Goal: Task Accomplishment & Management: Use online tool/utility

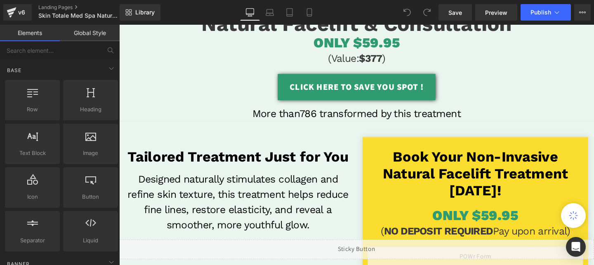
scroll to position [125, 0]
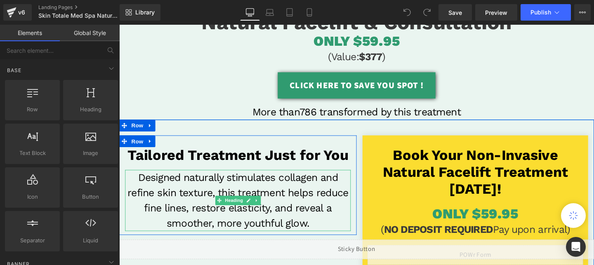
click at [302, 192] on h3 "Designed naturally stimulates collagen and refine skin texture, this treatment …" at bounding box center [243, 209] width 237 height 64
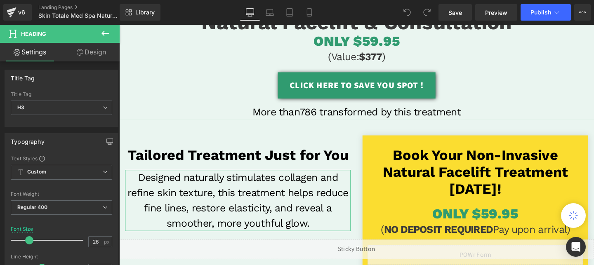
click at [95, 50] on link "Design" at bounding box center [91, 52] width 60 height 19
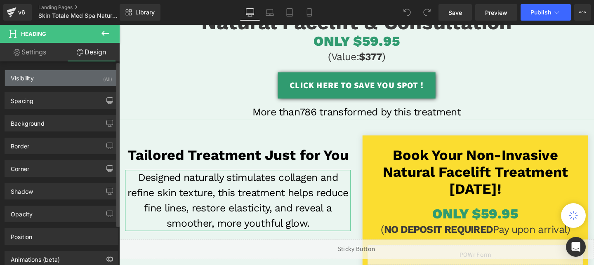
click at [96, 79] on div "Visibility (All)" at bounding box center [61, 78] width 113 height 16
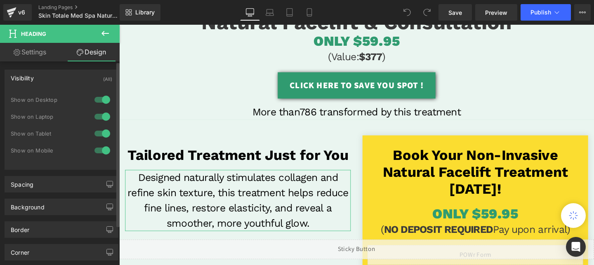
click at [94, 132] on div at bounding box center [102, 133] width 20 height 13
click at [98, 147] on div at bounding box center [102, 150] width 20 height 13
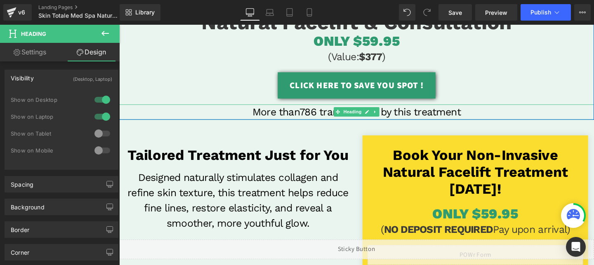
click at [283, 120] on h3 "More than786 transformed by this treatment" at bounding box center [368, 117] width 499 height 16
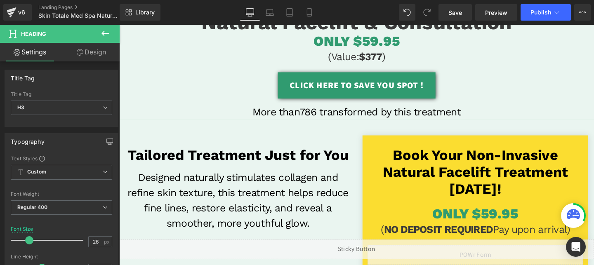
click at [94, 53] on link "Design" at bounding box center [91, 52] width 60 height 19
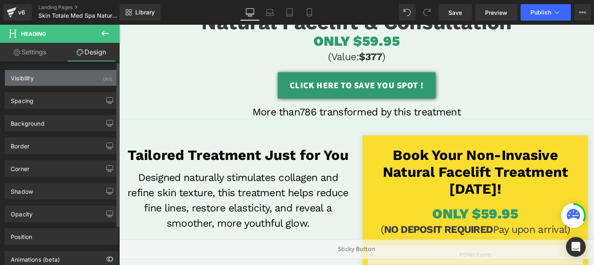
click at [92, 80] on div "Visibility (All)" at bounding box center [61, 78] width 113 height 16
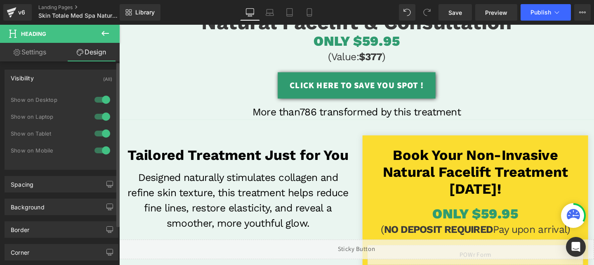
click at [102, 130] on div at bounding box center [102, 133] width 20 height 13
click at [102, 148] on div at bounding box center [102, 150] width 20 height 13
click at [315, 9] on link "Mobile" at bounding box center [310, 12] width 20 height 17
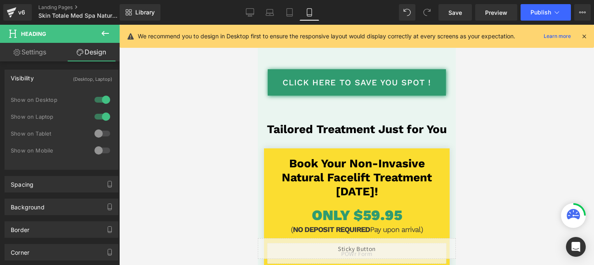
scroll to position [158, 0]
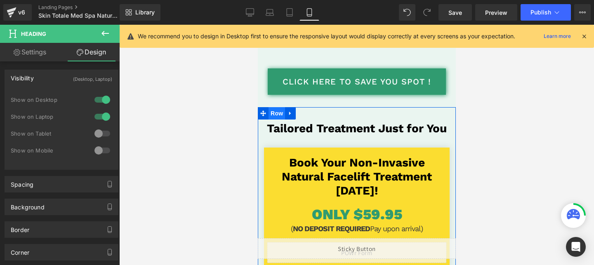
click at [276, 118] on span "Row" at bounding box center [276, 113] width 17 height 12
click at [276, 118] on span "Row" at bounding box center [276, 114] width 17 height 12
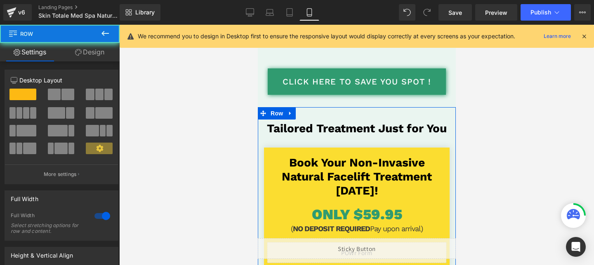
click at [85, 56] on link "Design" at bounding box center [90, 52] width 60 height 19
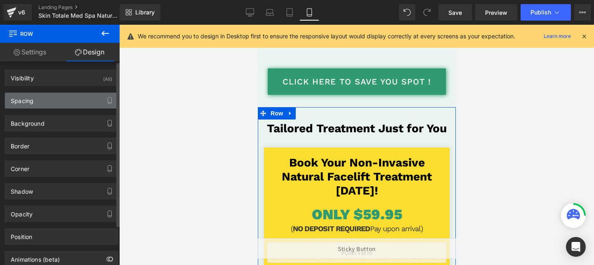
click at [50, 105] on div "Spacing" at bounding box center [61, 101] width 113 height 16
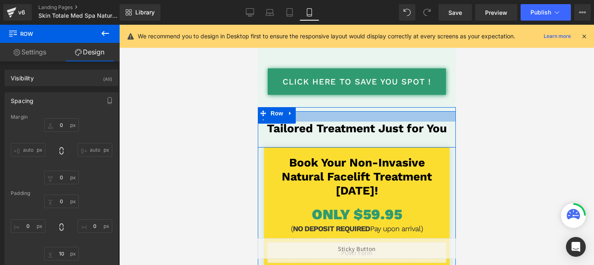
click at [340, 116] on div at bounding box center [356, 116] width 198 height 10
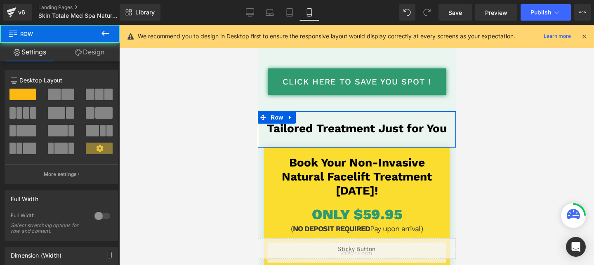
click at [92, 51] on link "Design" at bounding box center [90, 52] width 60 height 19
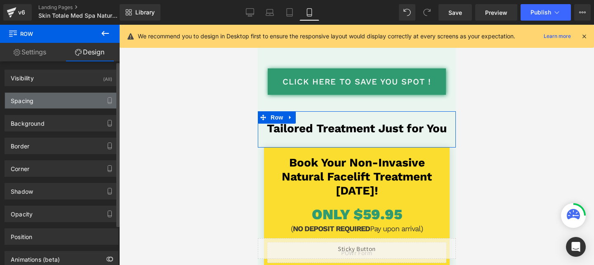
click at [43, 108] on div "Spacing" at bounding box center [61, 101] width 113 height 16
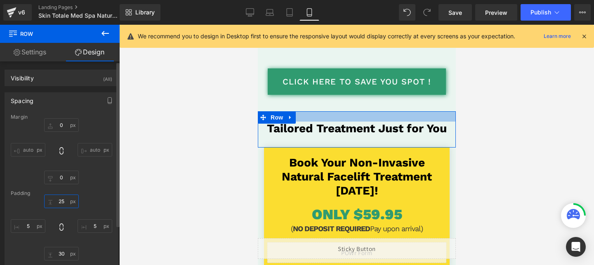
click at [60, 200] on input "25" at bounding box center [61, 202] width 35 height 14
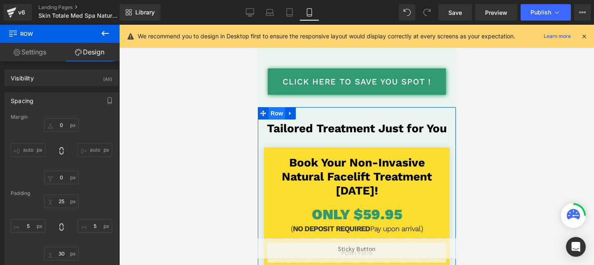
click at [275, 113] on span "Row" at bounding box center [276, 113] width 17 height 12
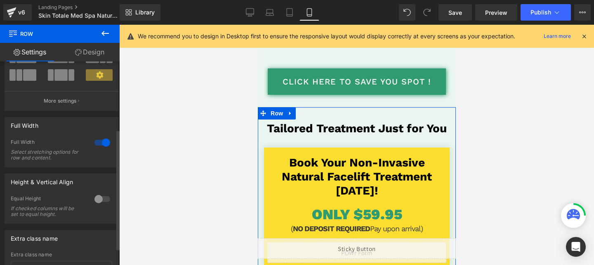
scroll to position [46, 0]
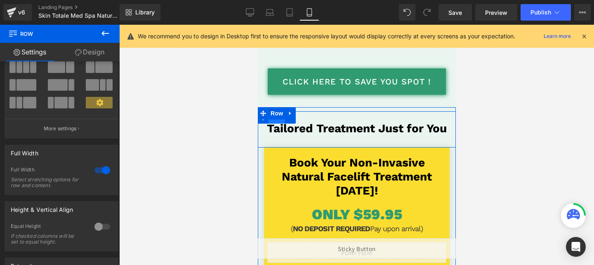
click at [277, 122] on span "Row" at bounding box center [276, 117] width 17 height 12
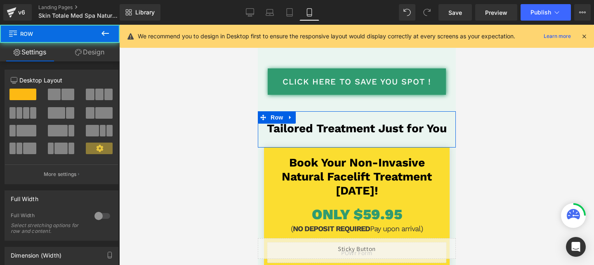
click at [100, 54] on link "Design" at bounding box center [90, 52] width 60 height 19
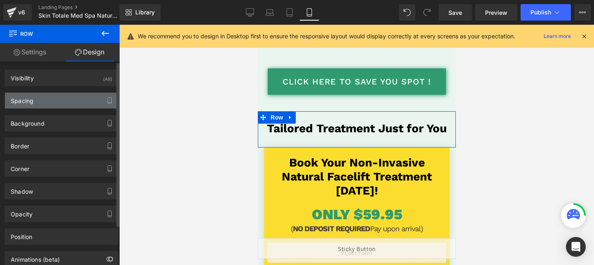
click at [57, 101] on div "Spacing" at bounding box center [61, 101] width 113 height 16
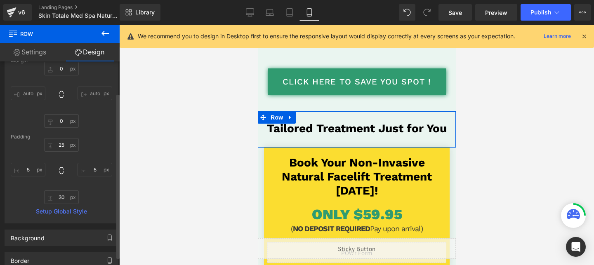
scroll to position [0, 0]
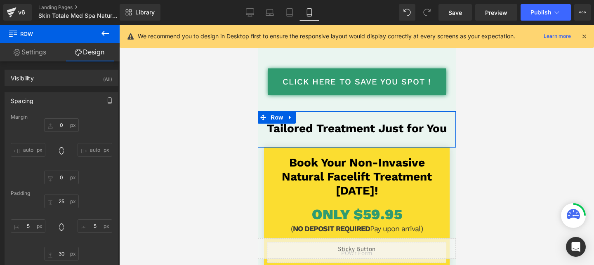
click at [23, 50] on link "Settings" at bounding box center [30, 52] width 60 height 19
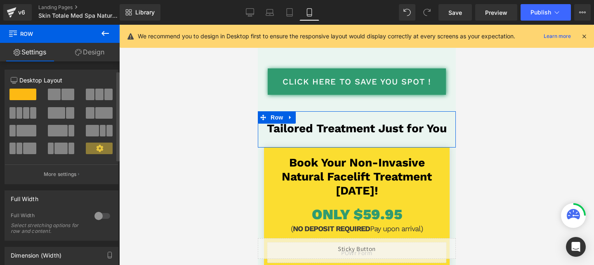
scroll to position [237, 0]
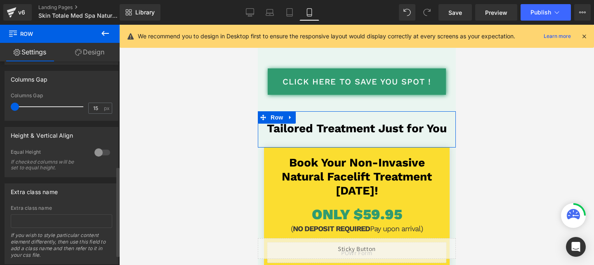
drag, startPoint x: 22, startPoint y: 107, endPoint x: 11, endPoint y: 107, distance: 11.1
click at [11, 107] on span at bounding box center [15, 107] width 8 height 8
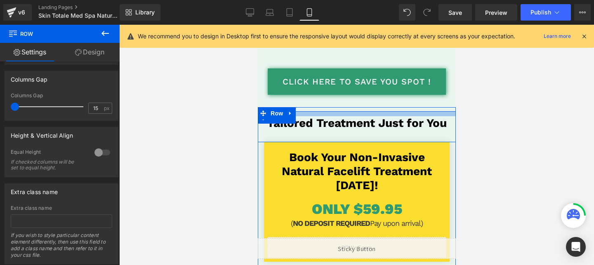
drag, startPoint x: 311, startPoint y: 111, endPoint x: 314, endPoint y: 106, distance: 6.1
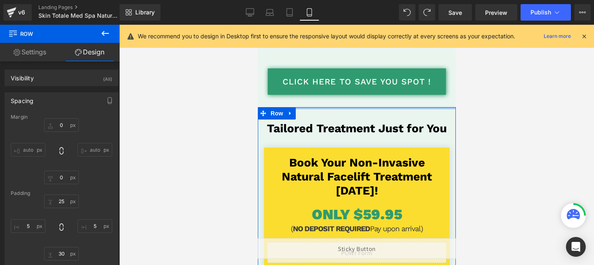
click at [322, 108] on div at bounding box center [356, 108] width 198 height 2
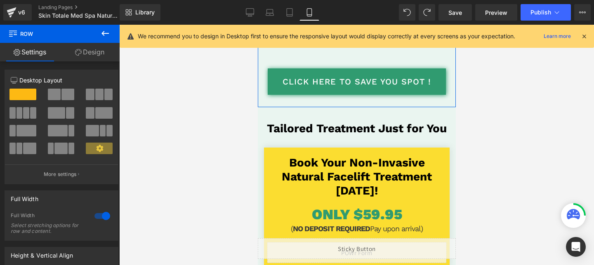
drag, startPoint x: 322, startPoint y: 108, endPoint x: 324, endPoint y: 104, distance: 4.4
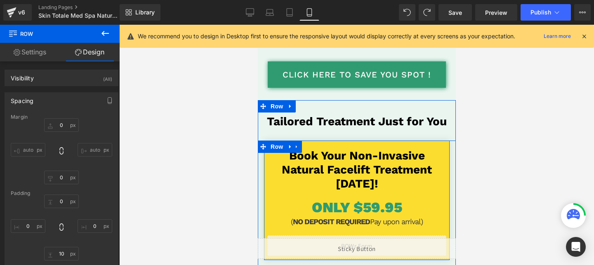
scroll to position [166, 0]
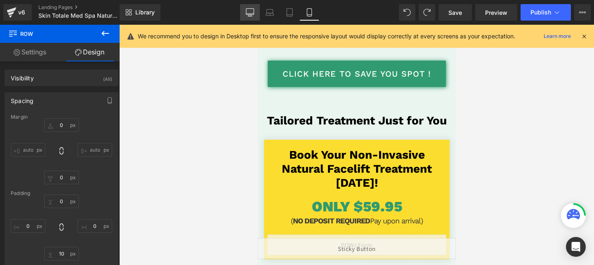
click at [251, 12] on icon at bounding box center [250, 12] width 8 height 8
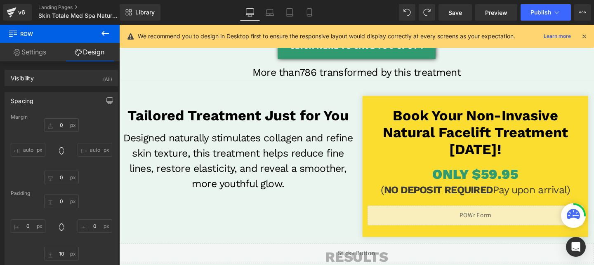
scroll to position [150, 0]
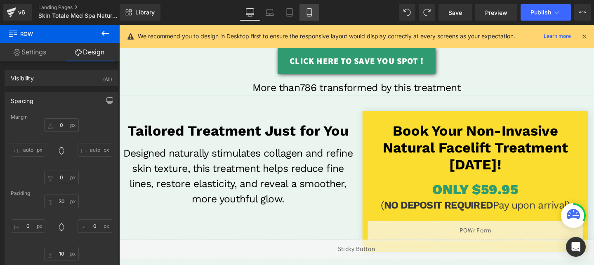
click at [307, 6] on link "Mobile" at bounding box center [310, 12] width 20 height 17
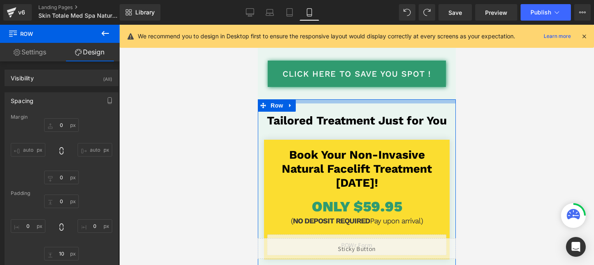
click at [309, 102] on div at bounding box center [356, 101] width 198 height 4
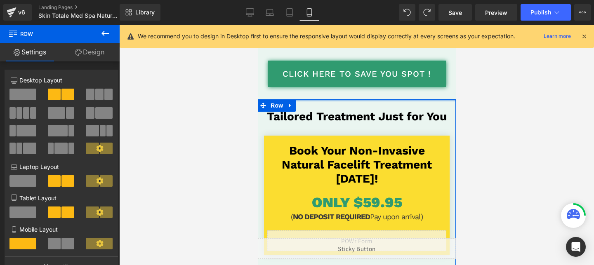
drag, startPoint x: 309, startPoint y: 102, endPoint x: 314, endPoint y: 91, distance: 11.6
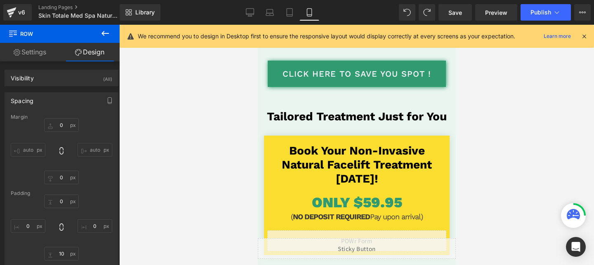
click at [211, 189] on div at bounding box center [356, 145] width 475 height 241
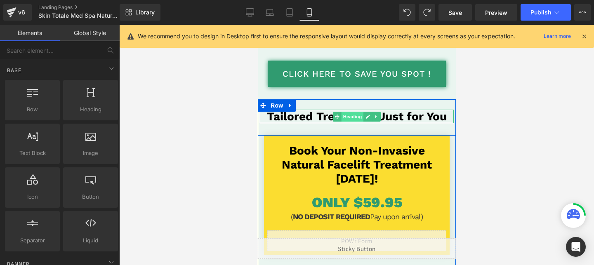
click at [349, 113] on span "Heading" at bounding box center [352, 117] width 22 height 10
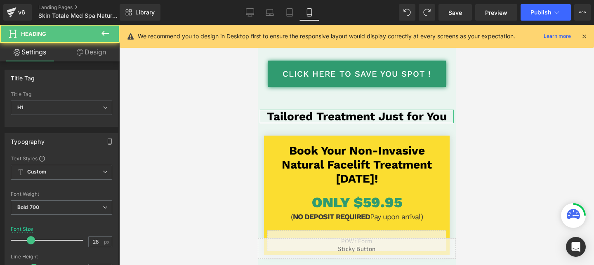
click at [97, 50] on link "Design" at bounding box center [91, 52] width 60 height 19
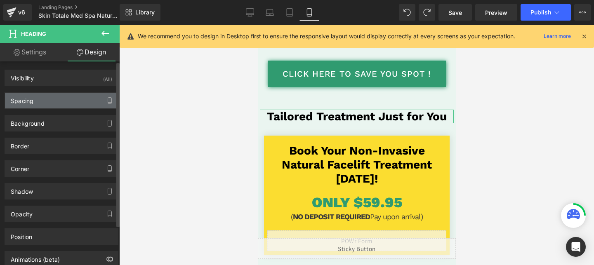
click at [63, 97] on div "Spacing" at bounding box center [61, 101] width 113 height 16
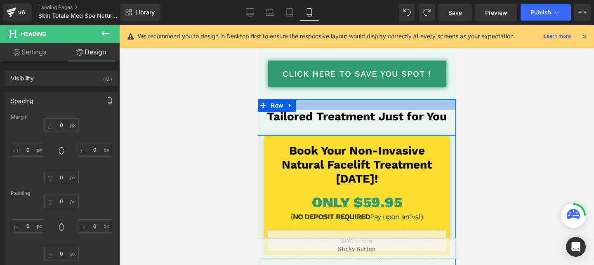
click at [302, 107] on div at bounding box center [356, 104] width 198 height 10
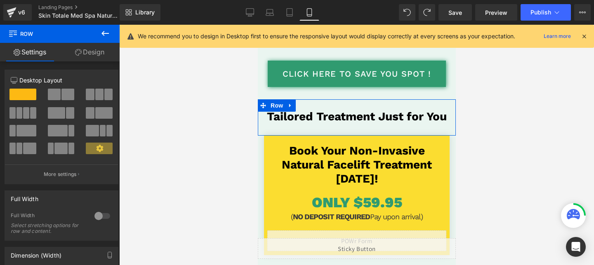
click at [90, 56] on link "Design" at bounding box center [90, 52] width 60 height 19
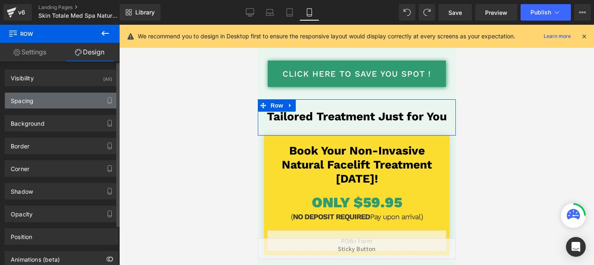
click at [74, 100] on div "Spacing" at bounding box center [61, 101] width 113 height 16
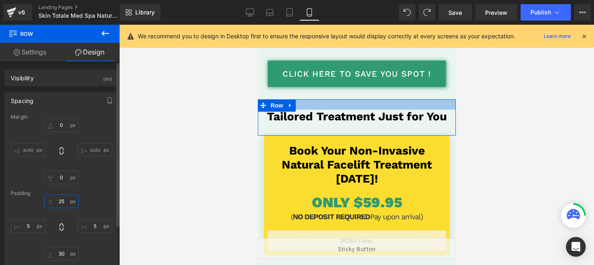
click at [63, 198] on input "text" at bounding box center [61, 202] width 35 height 14
type input "0"
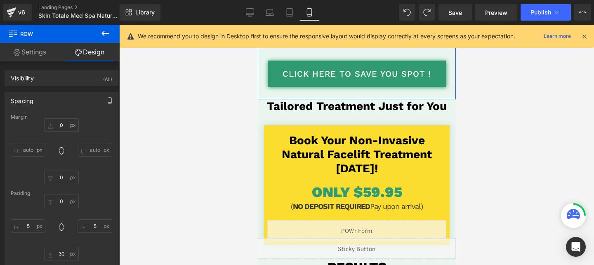
click at [368, 90] on div "Liquid Natural Facelift & Consultation Heading ONLY $59.95 Heading (Value: $377…" at bounding box center [356, 13] width 198 height 171
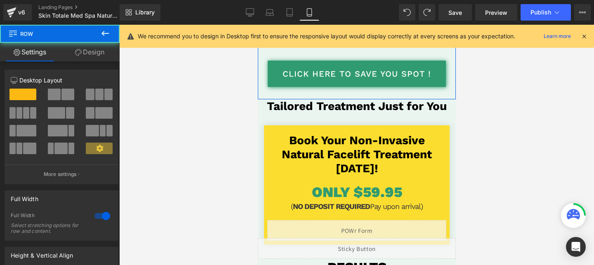
click at [98, 54] on link "Design" at bounding box center [90, 52] width 60 height 19
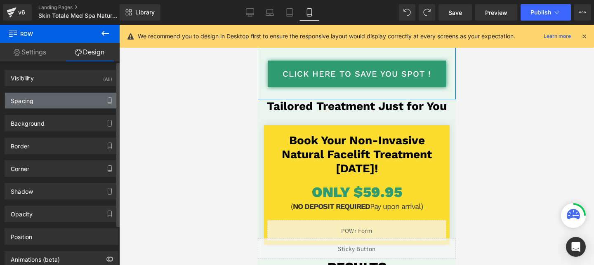
click at [41, 100] on div "Spacing" at bounding box center [61, 101] width 113 height 16
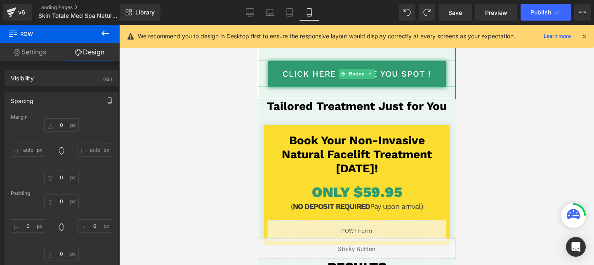
click at [356, 83] on link "CLICK HERE TO SAVE YOU SPOT !" at bounding box center [356, 74] width 178 height 26
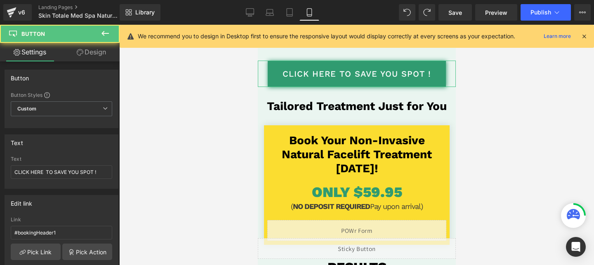
click at [87, 61] on link "Design" at bounding box center [91, 52] width 60 height 19
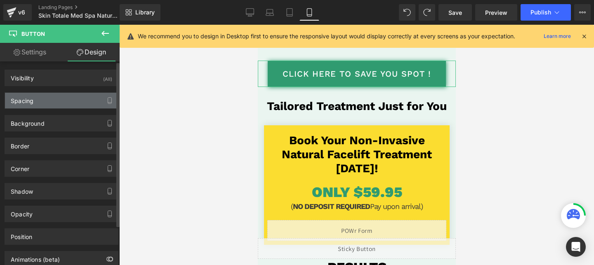
click at [68, 97] on div "Spacing" at bounding box center [61, 101] width 113 height 16
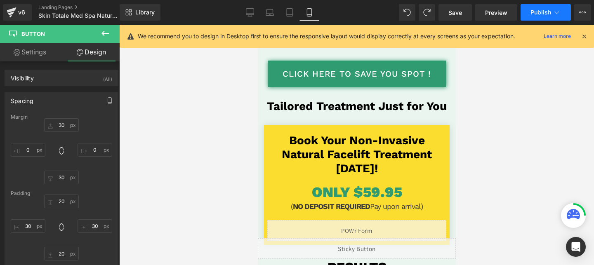
click at [538, 11] on span "Publish" at bounding box center [541, 12] width 21 height 7
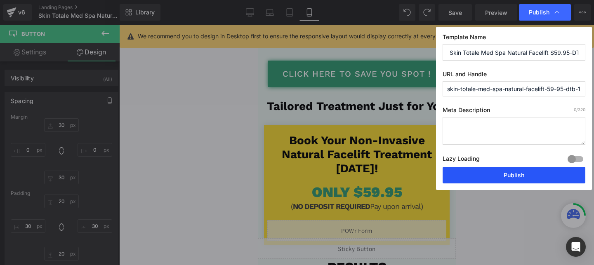
click at [502, 176] on button "Publish" at bounding box center [514, 175] width 143 height 17
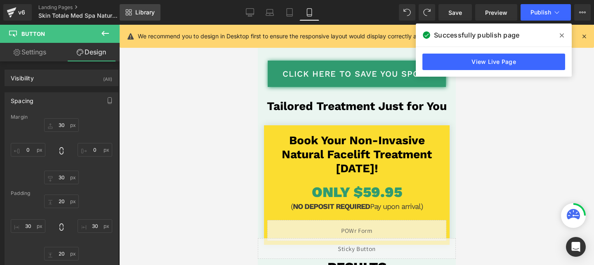
click at [142, 9] on span "Library" at bounding box center [144, 12] width 19 height 7
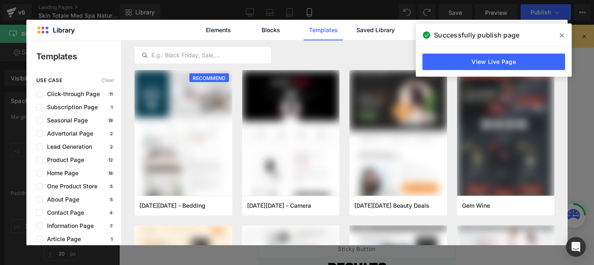
click at [566, 35] on span at bounding box center [561, 35] width 13 height 13
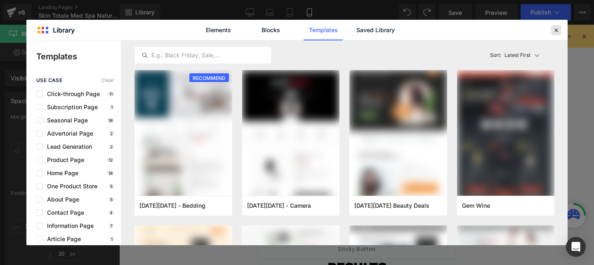
click at [557, 31] on icon at bounding box center [555, 29] width 7 height 7
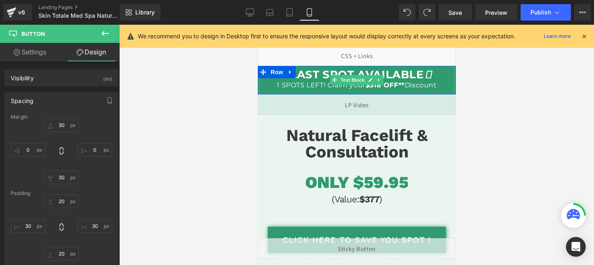
click at [318, 88] on p "LAST SPOT AVAILABLE 1 SPOTS LEFT! Claim your $318 OFF** Discount" at bounding box center [357, 80] width 196 height 20
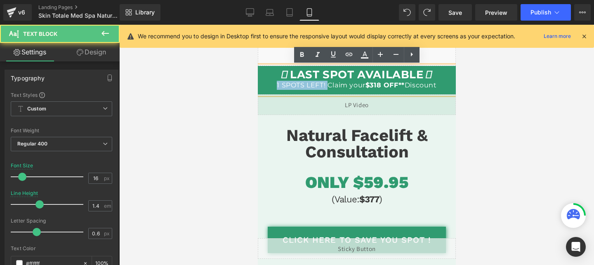
drag, startPoint x: 324, startPoint y: 86, endPoint x: 270, endPoint y: 88, distance: 54.1
click at [270, 88] on p "LAST SPOT AVAILABLE 1 SPOTS LEFT! Claim your $318 OFF** Discount" at bounding box center [357, 80] width 196 height 20
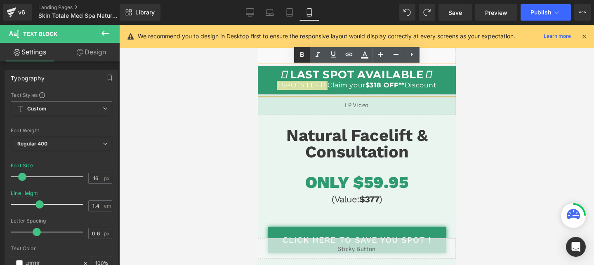
click at [301, 55] on icon at bounding box center [302, 54] width 4 height 5
click at [209, 139] on div at bounding box center [356, 145] width 475 height 241
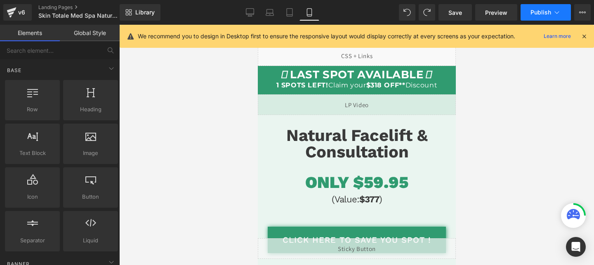
click at [539, 7] on button "Publish" at bounding box center [546, 12] width 50 height 17
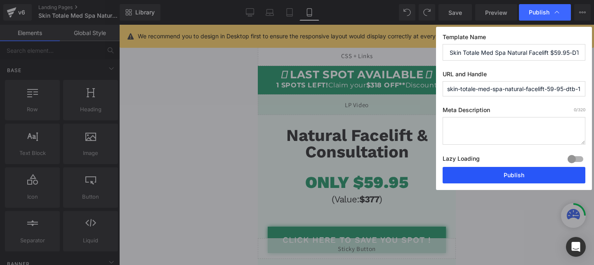
click at [477, 174] on button "Publish" at bounding box center [514, 175] width 143 height 17
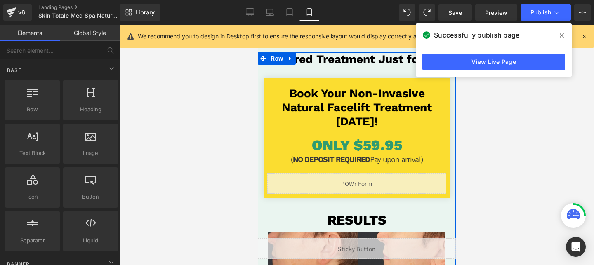
scroll to position [251, 0]
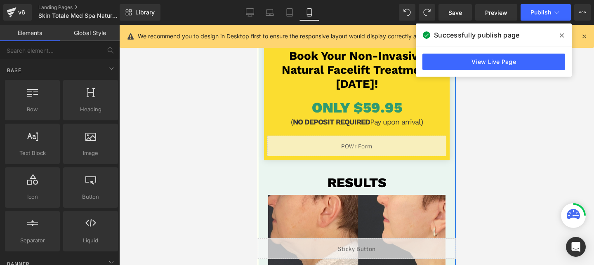
click at [359, 142] on div "Liquid" at bounding box center [356, 146] width 179 height 21
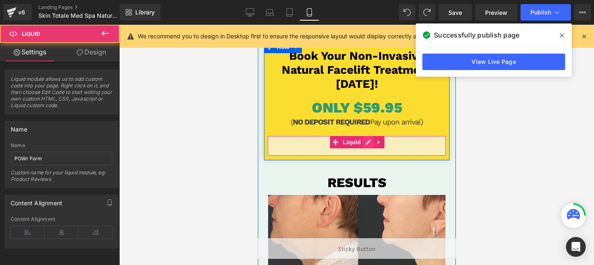
click at [368, 142] on div "Liquid" at bounding box center [356, 146] width 179 height 21
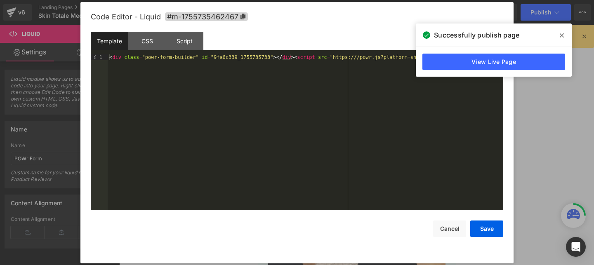
click at [134, 62] on div "< div class = "powr-form-builder" id = "9fa6c339_1755735733" > </ div > < scrip…" at bounding box center [306, 138] width 396 height 168
click at [482, 221] on button "Save" at bounding box center [486, 229] width 33 height 17
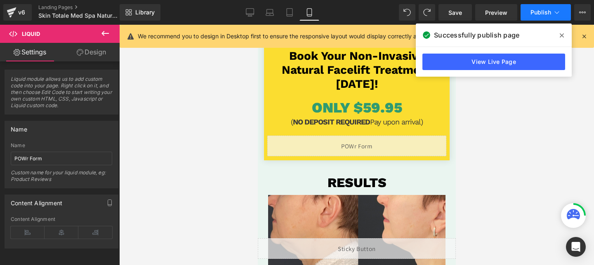
click at [531, 13] on span "Publish" at bounding box center [541, 12] width 21 height 7
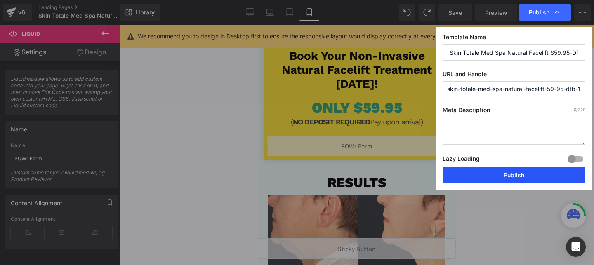
click at [507, 177] on button "Publish" at bounding box center [514, 175] width 143 height 17
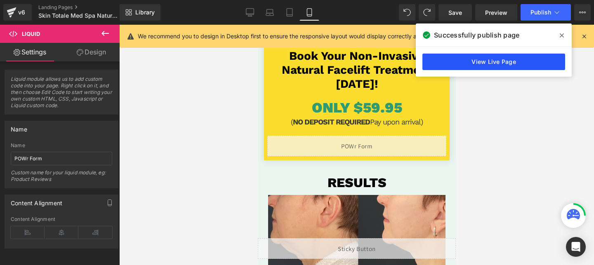
click at [481, 64] on link "View Live Page" at bounding box center [493, 62] width 143 height 17
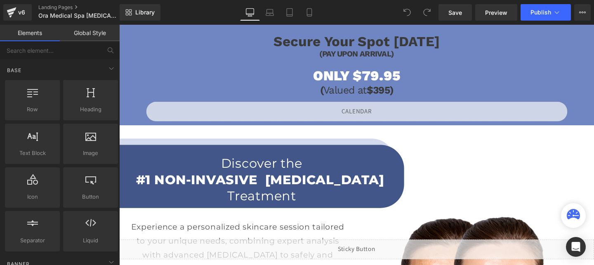
scroll to position [726, 0]
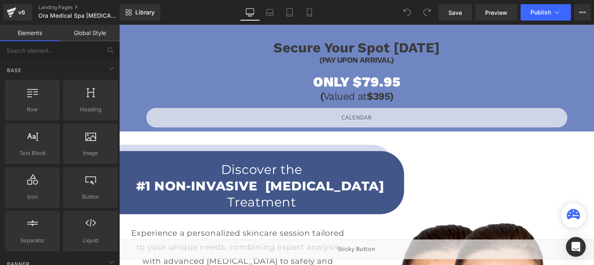
click at [380, 116] on div "Liquid" at bounding box center [369, 122] width 443 height 21
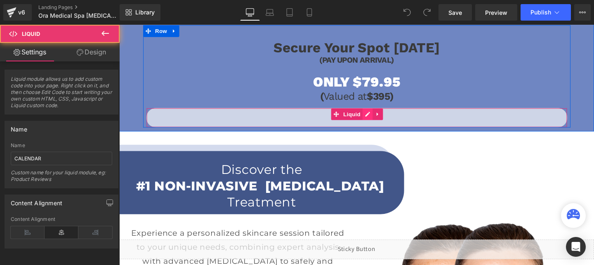
click at [381, 119] on div "Liquid" at bounding box center [369, 122] width 443 height 21
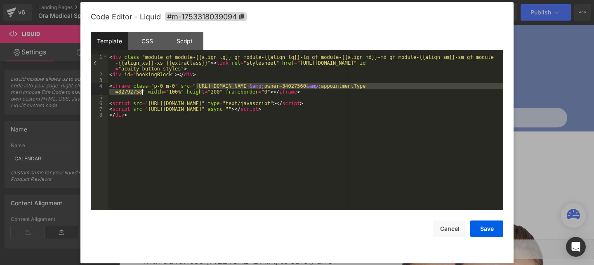
drag, startPoint x: 197, startPoint y: 85, endPoint x: 142, endPoint y: 92, distance: 55.8
click at [142, 92] on div "< div class = "module gf_module-{{align_lg}} gf_module-{{align_lg}}-lg gf_modul…" at bounding box center [306, 143] width 396 height 179
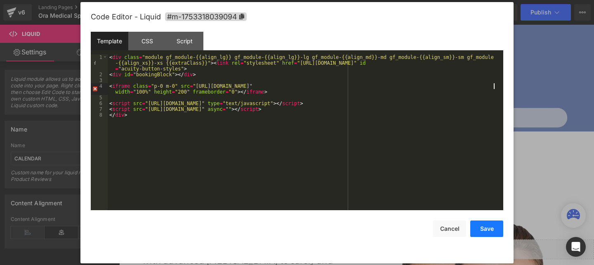
click at [478, 224] on button "Save" at bounding box center [486, 229] width 33 height 17
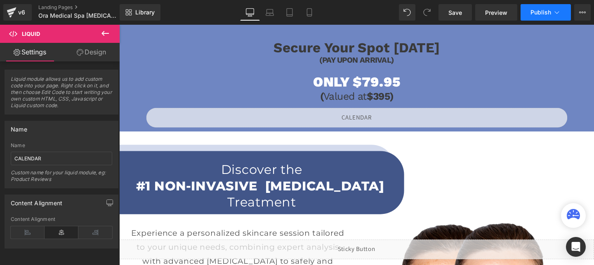
click at [539, 10] on span "Publish" at bounding box center [541, 12] width 21 height 7
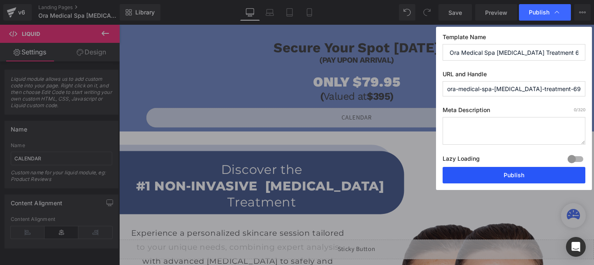
click at [487, 180] on button "Publish" at bounding box center [514, 175] width 143 height 17
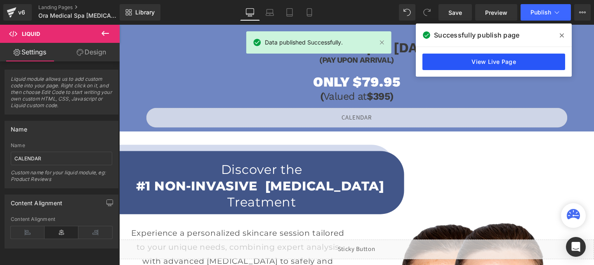
click at [467, 56] on link "View Live Page" at bounding box center [493, 62] width 143 height 17
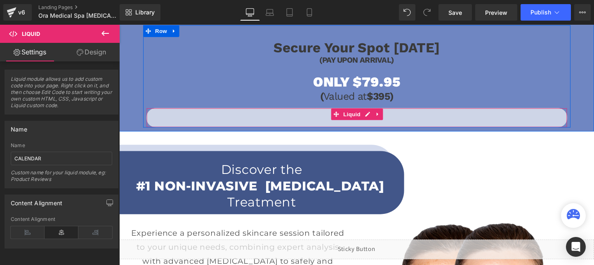
scroll to position [731, 0]
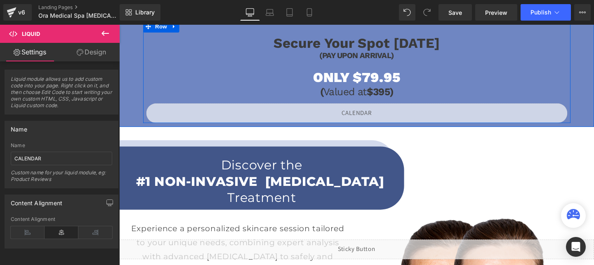
click at [391, 81] on div "ONLY $79.95 Heading" at bounding box center [369, 79] width 443 height 17
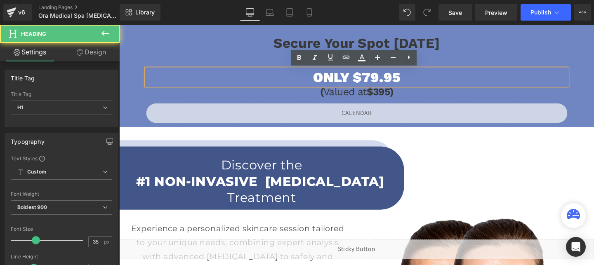
click at [385, 81] on h1 "ONLY $79.95" at bounding box center [369, 79] width 443 height 17
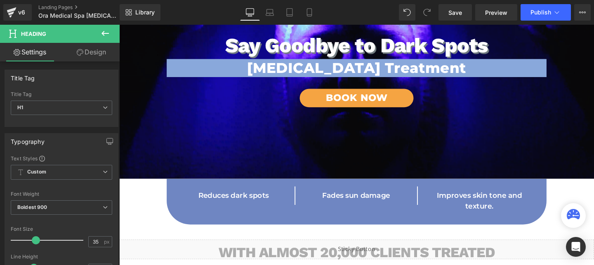
scroll to position [0, 0]
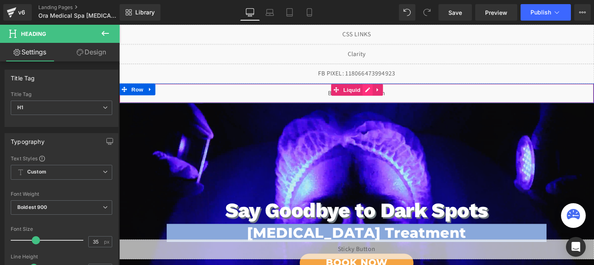
click at [378, 90] on div "Liquid" at bounding box center [368, 97] width 499 height 21
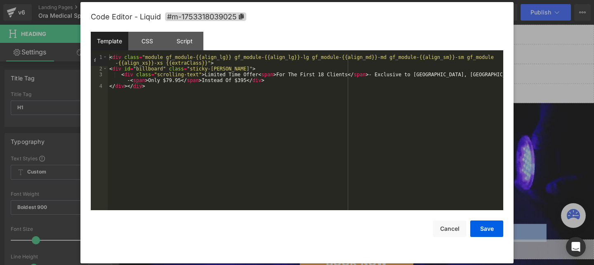
click at [167, 78] on div "< div class = "module gf_module-{{align_lg}} gf_module-{{align_lg}}-lg gf_modul…" at bounding box center [306, 140] width 396 height 173
click at [493, 229] on button "Save" at bounding box center [486, 229] width 33 height 17
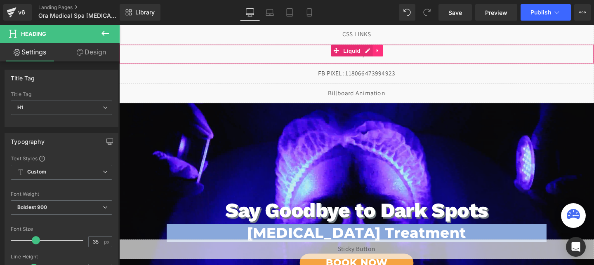
click at [389, 53] on icon at bounding box center [391, 52] width 6 height 6
click at [397, 51] on icon at bounding box center [397, 52] width 6 height 6
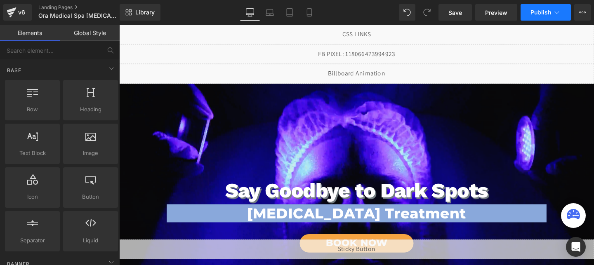
click at [536, 9] on span "Publish" at bounding box center [541, 12] width 21 height 7
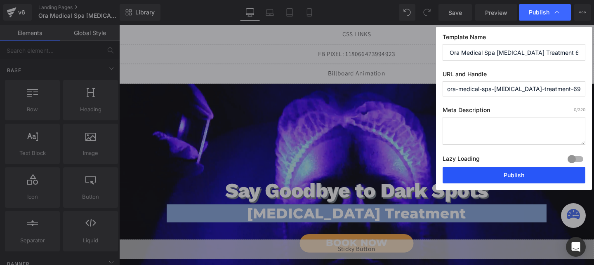
click at [493, 173] on button "Publish" at bounding box center [514, 175] width 143 height 17
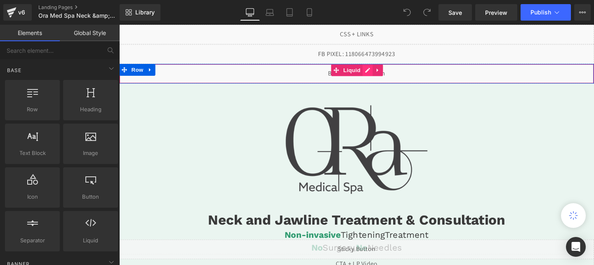
click at [380, 71] on div "Liquid" at bounding box center [368, 76] width 499 height 21
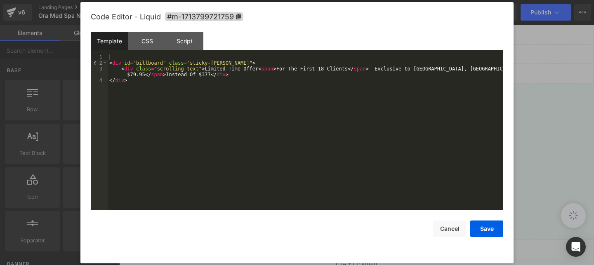
click at [132, 76] on div "< div id = "billboard" class = "sticky-barOne" > < div class = "scrolling-text"…" at bounding box center [306, 138] width 396 height 168
click at [481, 229] on button "Save" at bounding box center [486, 229] width 33 height 17
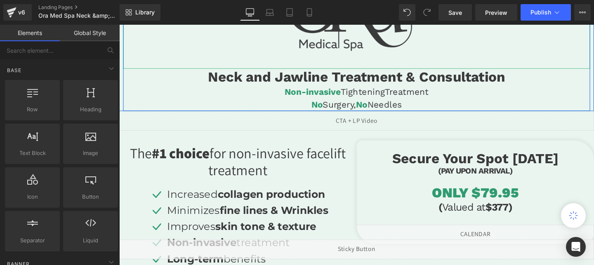
scroll to position [168, 0]
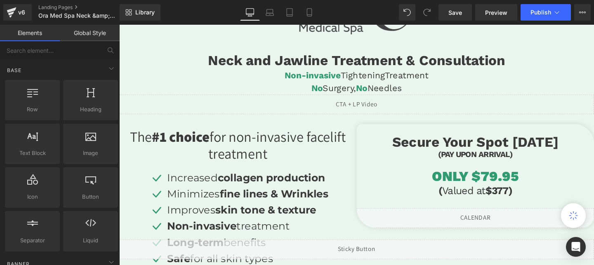
click at [508, 187] on div "ONLY $79.95 Heading" at bounding box center [494, 183] width 250 height 17
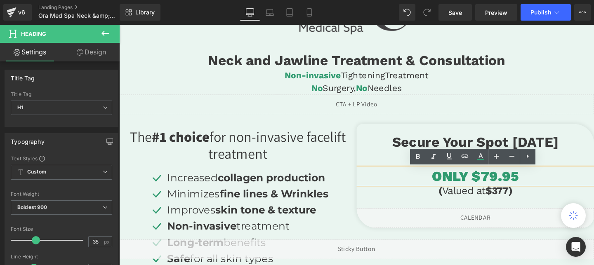
click at [505, 182] on h1 "ONLY $79.95" at bounding box center [494, 183] width 250 height 17
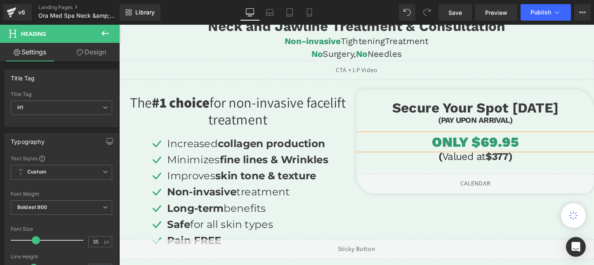
scroll to position [225, 0]
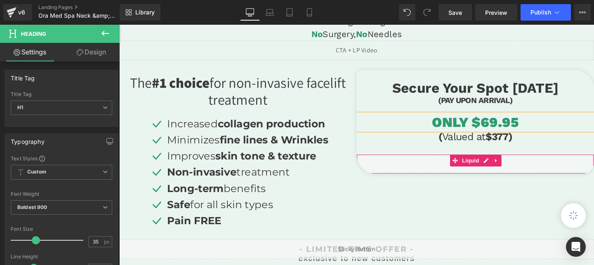
click at [508, 172] on div "Liquid" at bounding box center [494, 171] width 250 height 21
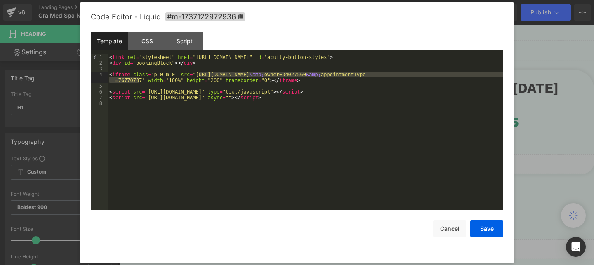
drag, startPoint x: 198, startPoint y: 76, endPoint x: 140, endPoint y: 82, distance: 57.7
click at [140, 82] on div "< link rel = "stylesheet" href = "https://embed.acuityscheduling.com/embed/butt…" at bounding box center [306, 138] width 396 height 168
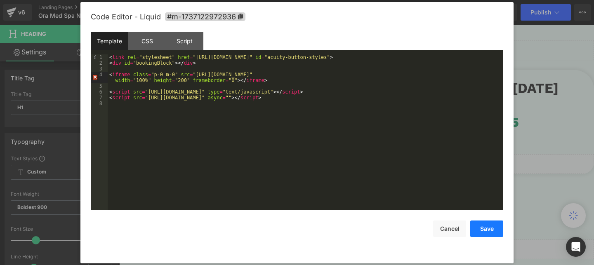
click at [488, 228] on button "Save" at bounding box center [486, 229] width 33 height 17
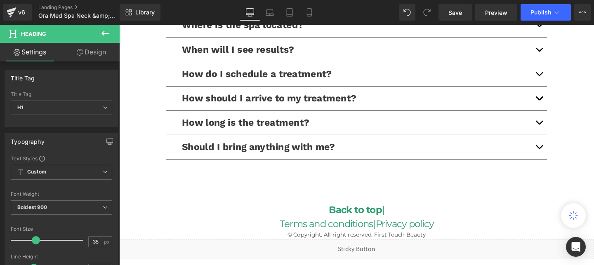
scroll to position [1889, 0]
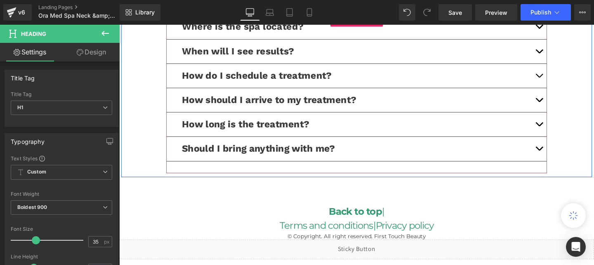
click at [561, 128] on button "button" at bounding box center [560, 129] width 17 height 25
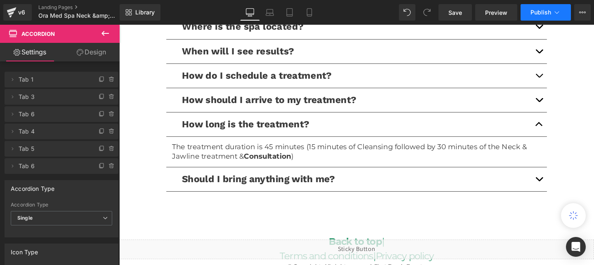
click at [533, 9] on span "Publish" at bounding box center [541, 12] width 21 height 7
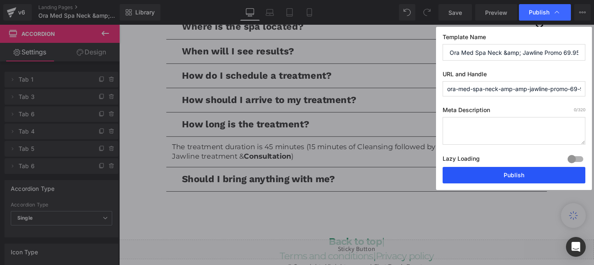
click at [521, 172] on button "Publish" at bounding box center [514, 175] width 143 height 17
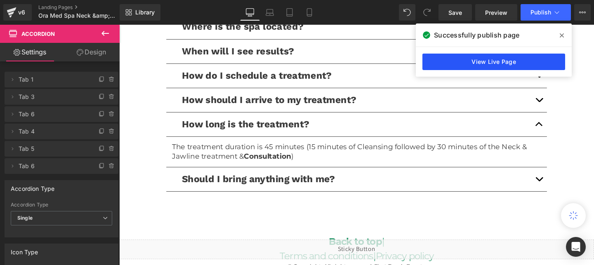
click at [526, 56] on link "View Live Page" at bounding box center [493, 62] width 143 height 17
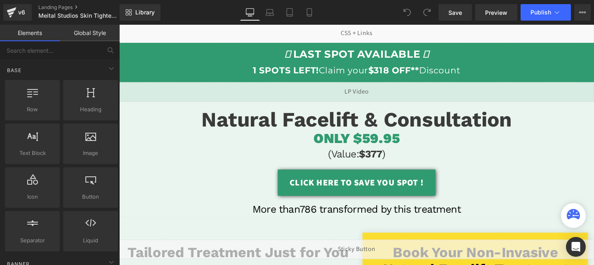
scroll to position [24, 0]
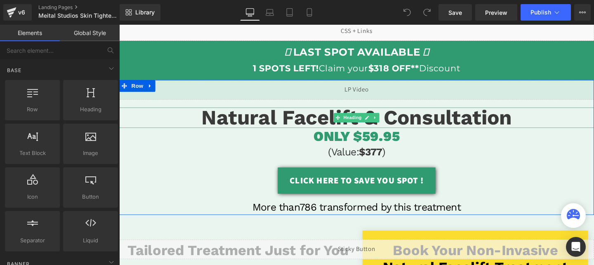
click at [357, 116] on span "Natural Facelift & Consultation" at bounding box center [369, 122] width 326 height 25
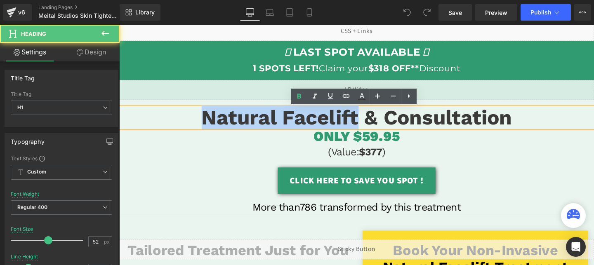
drag, startPoint x: 371, startPoint y: 120, endPoint x: 208, endPoint y: 118, distance: 163.8
click at [208, 118] on span "Natural Facelift & Consultation" at bounding box center [369, 122] width 326 height 25
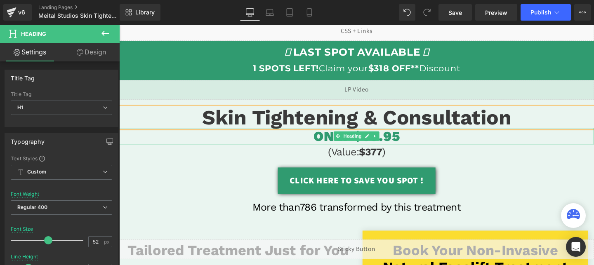
click at [413, 145] on span "ONLY $59.95" at bounding box center [369, 141] width 90 height 17
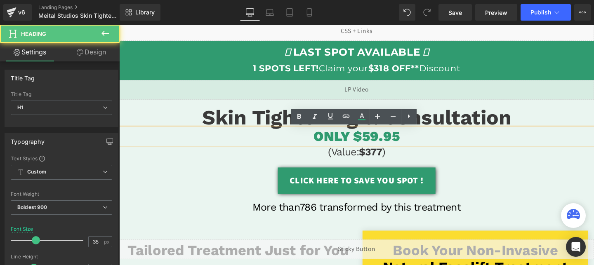
click at [382, 140] on span "ONLY $59.95" at bounding box center [369, 141] width 90 height 17
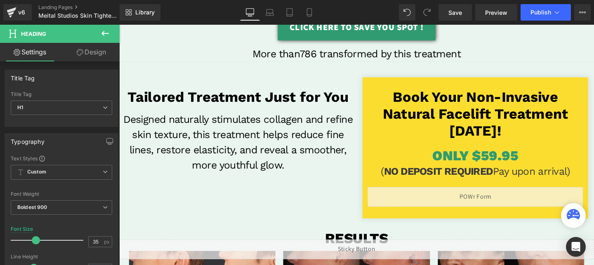
scroll to position [187, 0]
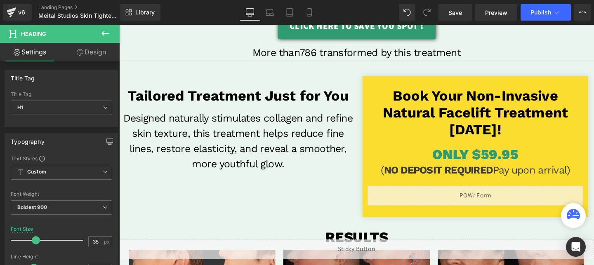
click at [536, 160] on span "ONLY $59.95" at bounding box center [493, 161] width 90 height 17
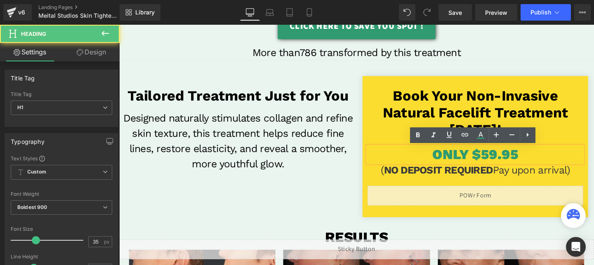
click at [509, 161] on span "ONLY $59.95" at bounding box center [493, 161] width 90 height 17
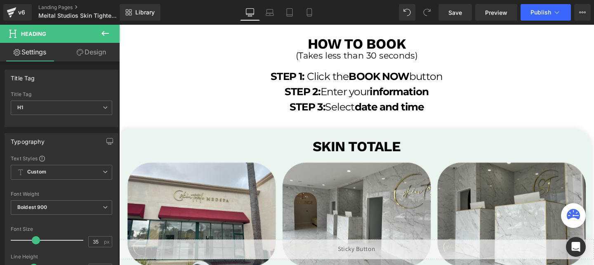
scroll to position [1643, 0]
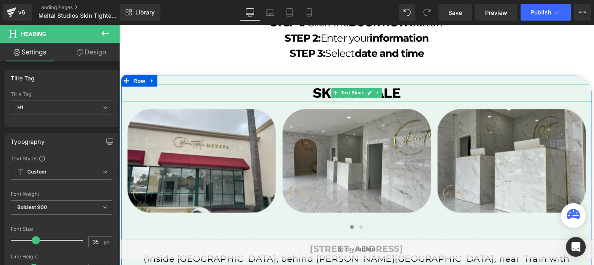
click at [403, 94] on b "skin totale" at bounding box center [369, 96] width 92 height 17
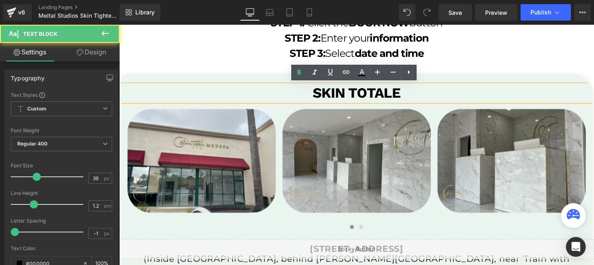
click at [403, 94] on b "skin totale" at bounding box center [369, 96] width 92 height 17
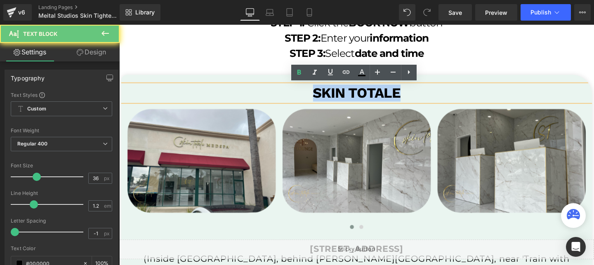
click at [403, 94] on b "skin totale" at bounding box center [369, 96] width 92 height 17
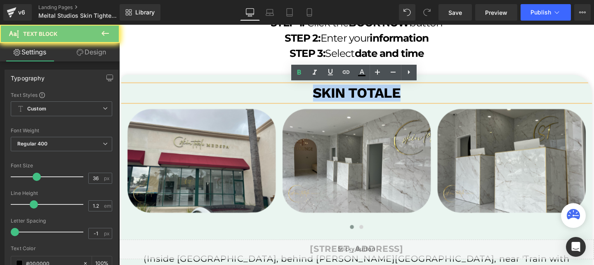
click at [403, 94] on b "skin totale" at bounding box center [369, 96] width 92 height 17
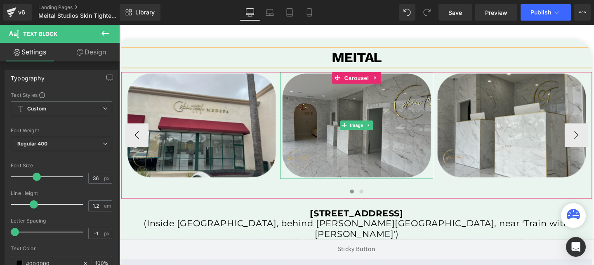
scroll to position [1684, 0]
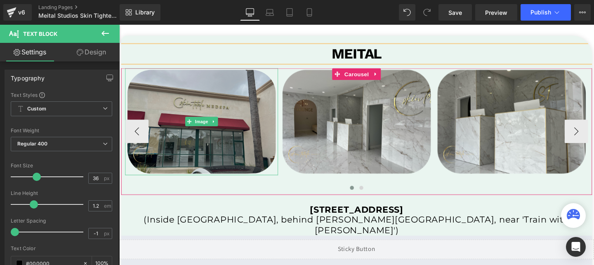
click at [227, 153] on img at bounding box center [205, 127] width 161 height 113
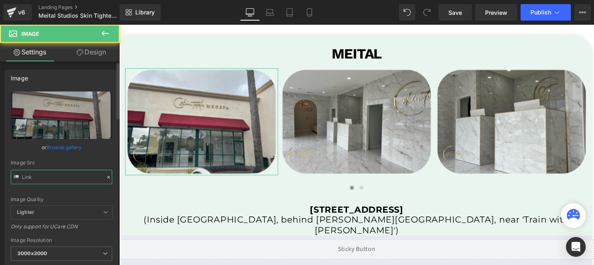
click at [52, 177] on input "text" at bounding box center [61, 177] width 101 height 14
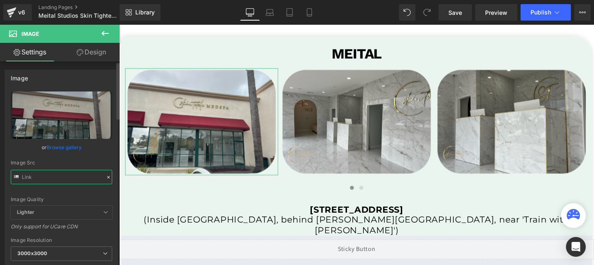
click at [52, 177] on input "text" at bounding box center [61, 177] width 101 height 14
paste input "Meital_3000x3000.png?v=1739344695"
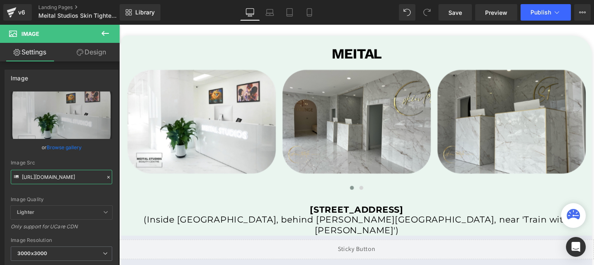
type input "[URL][DOMAIN_NAME]"
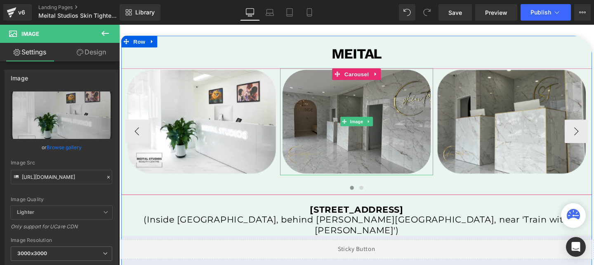
click at [348, 95] on img at bounding box center [368, 127] width 161 height 113
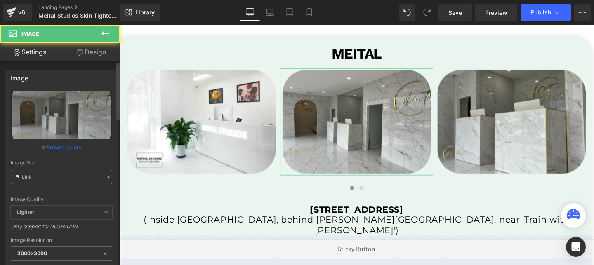
click at [89, 175] on input "text" at bounding box center [61, 177] width 101 height 14
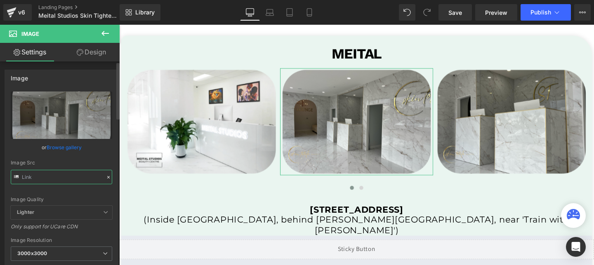
click at [89, 175] on input "text" at bounding box center [61, 177] width 101 height 14
paste input "Meital_3_3000x3000.png?v=1739344695"
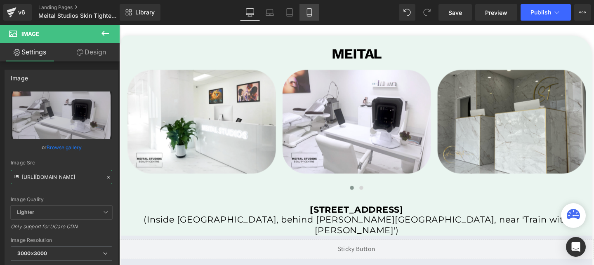
type input "[URL][DOMAIN_NAME]"
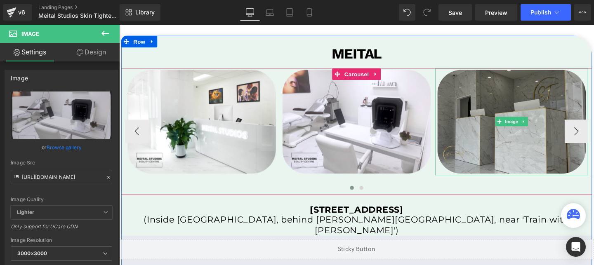
click at [489, 80] on img at bounding box center [531, 127] width 161 height 113
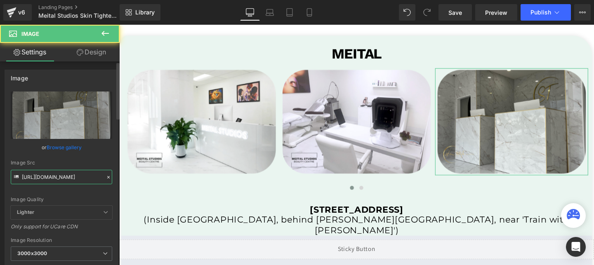
click at [66, 172] on input "https://cdn.shopify.com/s/files/1/0738/7430/9416/files/Skin_Totale_3_3000x3000.…" at bounding box center [61, 177] width 101 height 14
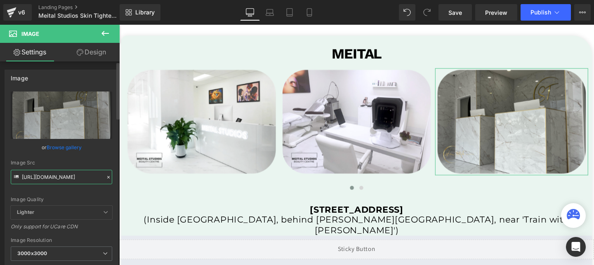
click at [66, 172] on input "https://cdn.shopify.com/s/files/1/0738/7430/9416/files/Skin_Totale_3_3000x3000.…" at bounding box center [61, 177] width 101 height 14
paste input "Meital_2_3000x3000.png?v=1739344695"
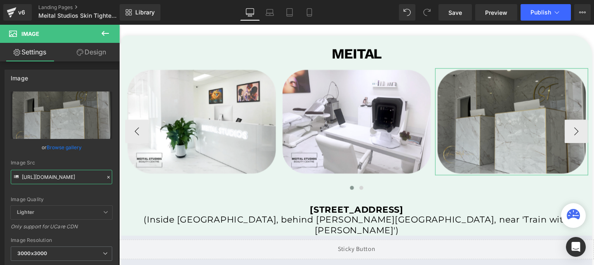
scroll to position [0, 151]
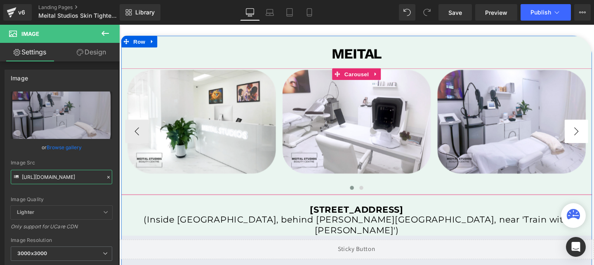
type input "[URL][DOMAIN_NAME]"
click at [594, 130] on button "›" at bounding box center [600, 137] width 25 height 25
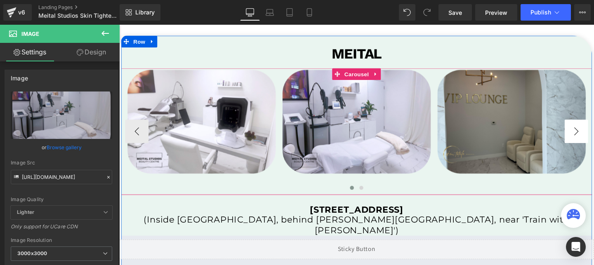
click at [594, 130] on button "›" at bounding box center [600, 137] width 25 height 25
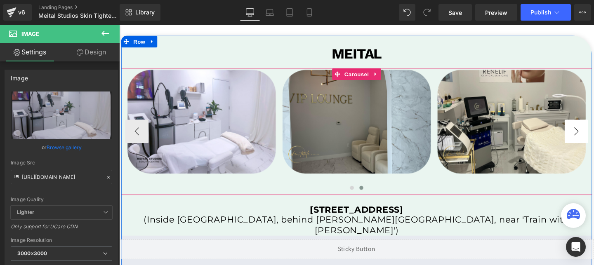
click at [594, 130] on button "›" at bounding box center [600, 137] width 25 height 25
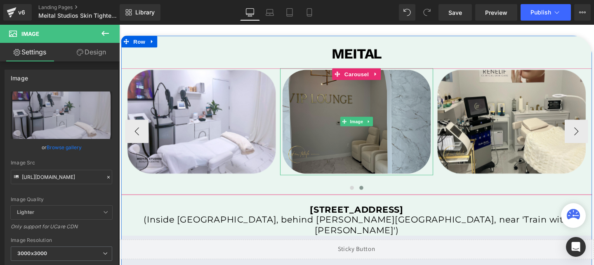
click at [390, 95] on img at bounding box center [368, 127] width 161 height 113
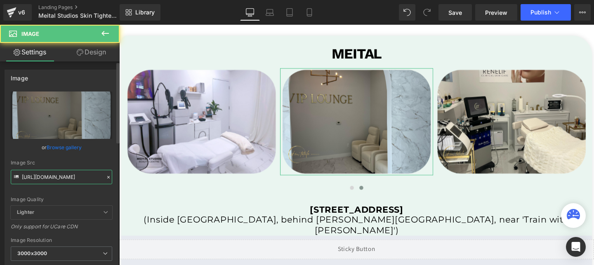
click at [83, 179] on input "https://cdn.shopify.com/s/files/1/0738/7430/9416/files/Skin_Totale_4_3000x3000.…" at bounding box center [61, 177] width 101 height 14
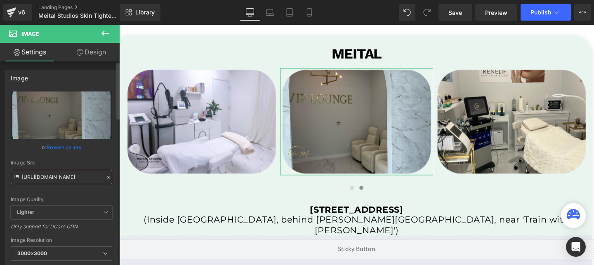
click at [83, 179] on input "https://cdn.shopify.com/s/files/1/0738/7430/9416/files/Skin_Totale_4_3000x3000.…" at bounding box center [61, 177] width 101 height 14
paste input "Meital_4_3000x3000.png?v=1739344695"
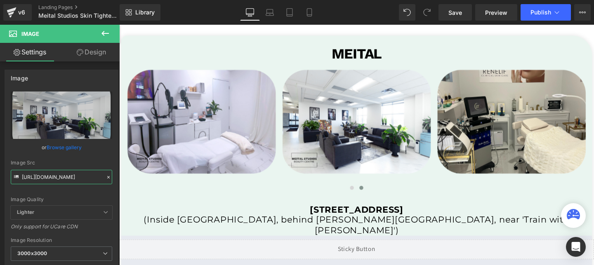
type input "[URL][DOMAIN_NAME]"
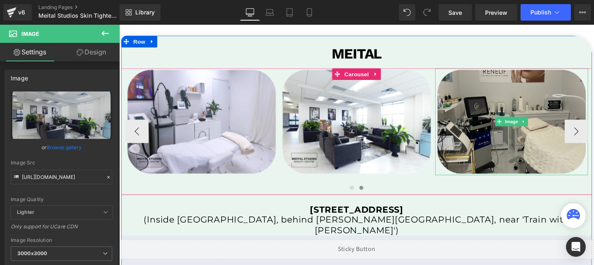
click at [478, 94] on img at bounding box center [531, 127] width 161 height 113
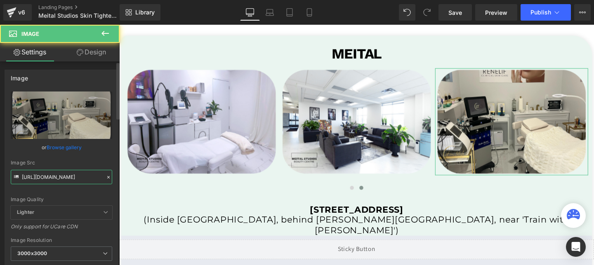
click at [55, 179] on input "https://cdn.shopify.com/s/files/1/0738/7430/9416/files/Skin_Totale_5_3000x3000.…" at bounding box center [61, 177] width 101 height 14
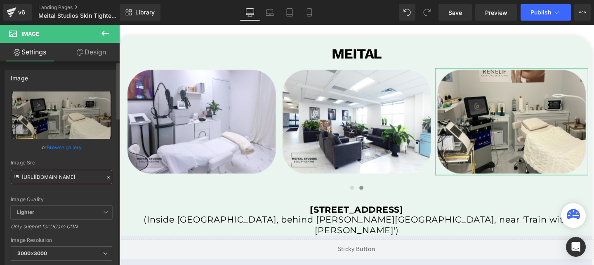
click at [55, 179] on input "https://cdn.shopify.com/s/files/1/0738/7430/9416/files/Skin_Totale_5_3000x3000.…" at bounding box center [61, 177] width 101 height 14
paste input "Meital_5_3000x3000.png?v=1739344695"
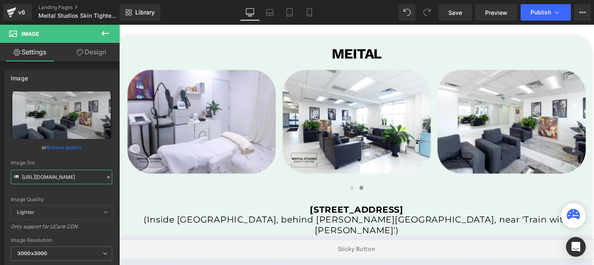
type input "[URL][DOMAIN_NAME]"
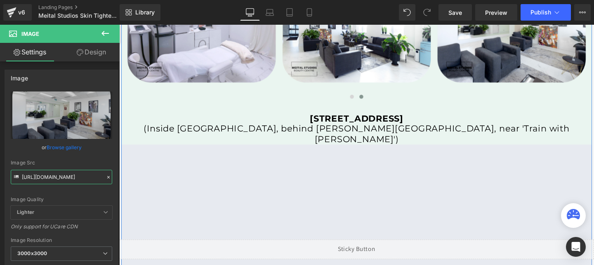
scroll to position [1784, 0]
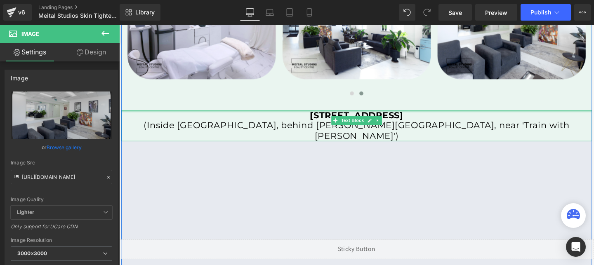
click at [341, 116] on div at bounding box center [368, 116] width 495 height 2
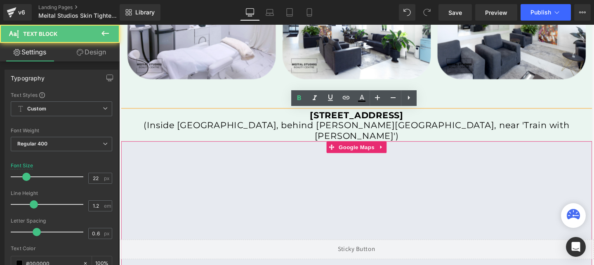
drag, startPoint x: 260, startPoint y: 117, endPoint x: 564, endPoint y: 138, distance: 304.4
click at [564, 138] on div "MEITAL Text Block Image Image Image" at bounding box center [368, 129] width 495 height 365
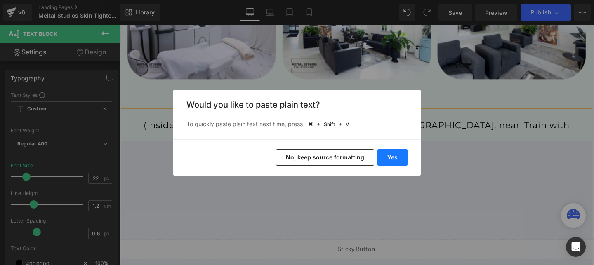
click at [392, 155] on button "Yes" at bounding box center [393, 157] width 30 height 17
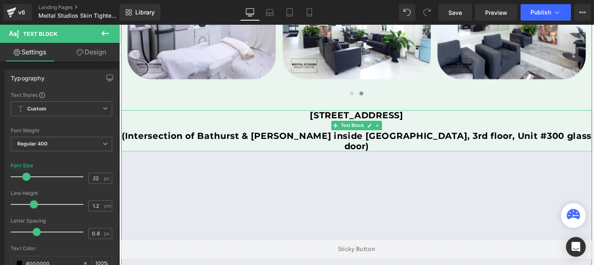
click at [149, 137] on b "(Intersection of Bathurst & [PERSON_NAME] inside [GEOGRAPHIC_DATA], 3rd floor, …" at bounding box center [369, 147] width 494 height 22
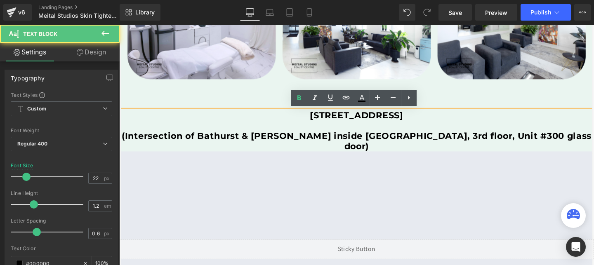
click at [147, 137] on b "(Intersection of Bathurst & [PERSON_NAME] inside [GEOGRAPHIC_DATA], 3rd floor, …" at bounding box center [369, 147] width 494 height 22
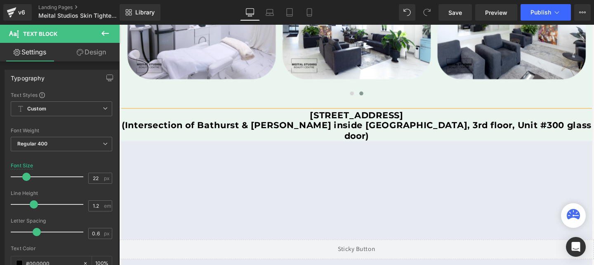
click at [294, 128] on b "(Intersection of Bathurst & [PERSON_NAME] inside [GEOGRAPHIC_DATA], 3rd floor, …" at bounding box center [369, 136] width 494 height 22
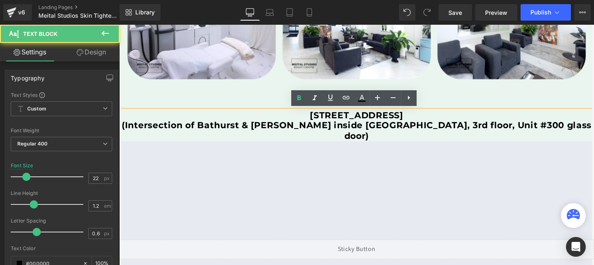
click at [294, 128] on b "(Intersection of Bathurst & [PERSON_NAME] inside [GEOGRAPHIC_DATA], 3rd floor, …" at bounding box center [369, 136] width 494 height 22
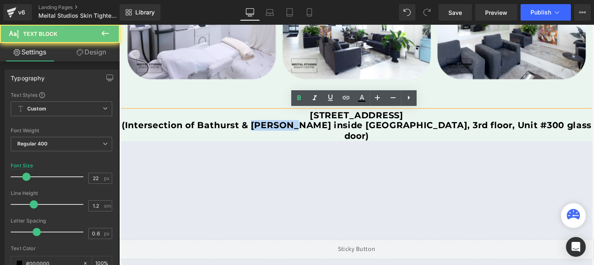
click at [294, 128] on b "(Intersection of Bathurst & [PERSON_NAME] inside [GEOGRAPHIC_DATA], 3rd floor, …" at bounding box center [369, 136] width 494 height 22
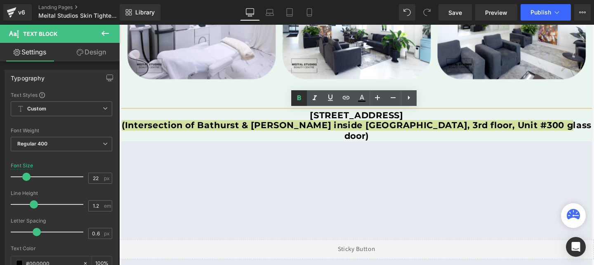
click at [298, 101] on icon at bounding box center [299, 98] width 10 height 10
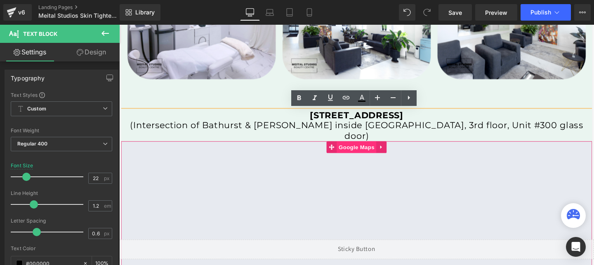
click at [361, 147] on span "Google Maps" at bounding box center [369, 153] width 42 height 12
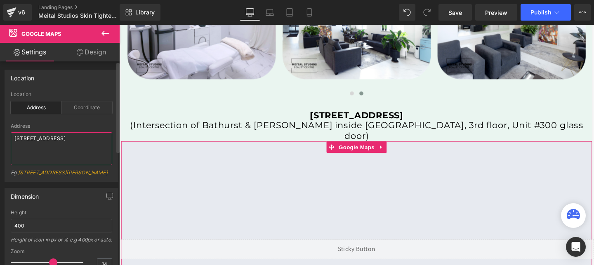
click at [53, 148] on textarea "309E Katella Avenue, Orange, CA 92867" at bounding box center [61, 148] width 101 height 33
paste textarea "[STREET_ADDRESS]"
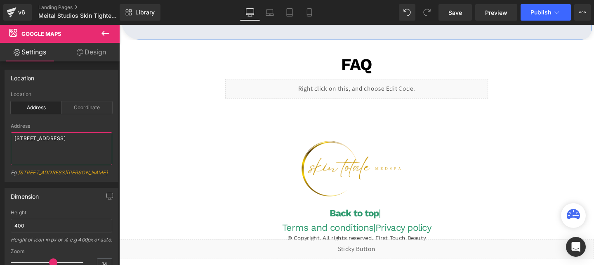
scroll to position [2064, 0]
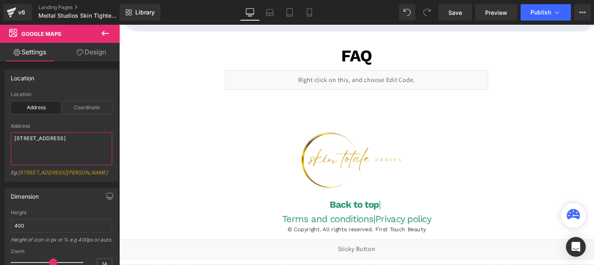
type textarea "[STREET_ADDRESS]"
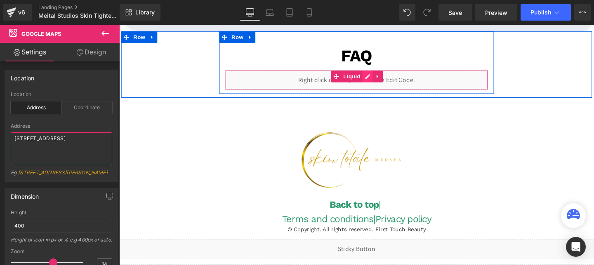
click at [380, 73] on div "Liquid" at bounding box center [369, 83] width 276 height 21
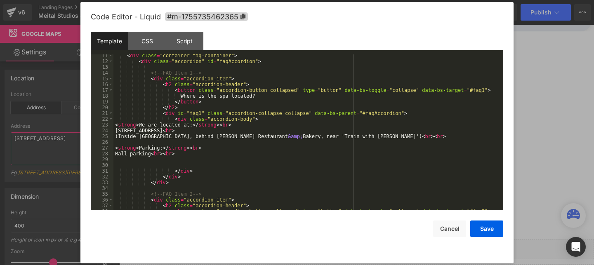
scroll to position [77, 0]
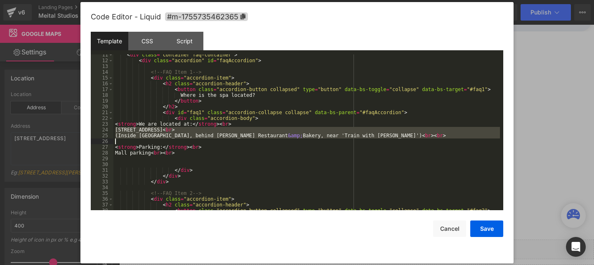
drag, startPoint x: 116, startPoint y: 130, endPoint x: 389, endPoint y: 137, distance: 273.6
click at [389, 137] on div "< div class = "container faq-container" > < div class = "accordion" id = "faqAc…" at bounding box center [306, 136] width 387 height 168
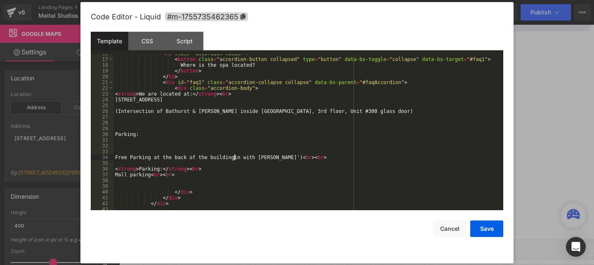
scroll to position [108, 0]
drag, startPoint x: 276, startPoint y: 156, endPoint x: 116, endPoint y: 157, distance: 160.5
click at [116, 157] on div "< h2 class = "accordion-header" > < button class = "accordion-button collapsed"…" at bounding box center [306, 135] width 387 height 168
drag, startPoint x: 151, startPoint y: 175, endPoint x: 115, endPoint y: 177, distance: 36.0
click at [115, 177] on div "< h2 class = "accordion-header" > < button class = "accordion-button collapsed"…" at bounding box center [306, 135] width 387 height 168
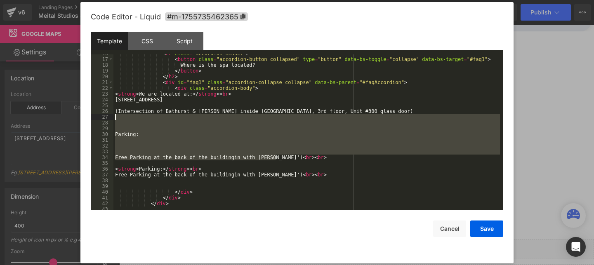
drag, startPoint x: 276, startPoint y: 159, endPoint x: 118, endPoint y: 118, distance: 163.6
click at [118, 118] on div "< h2 class = "accordion-header" > < button class = "accordion-button collapsed"…" at bounding box center [306, 135] width 387 height 168
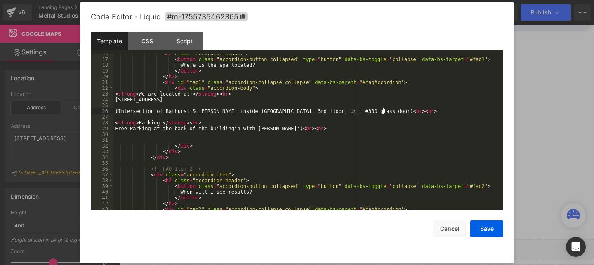
click at [118, 113] on div "< h2 class = "accordion-header" > < button class = "accordion-button collapsed"…" at bounding box center [306, 135] width 387 height 168
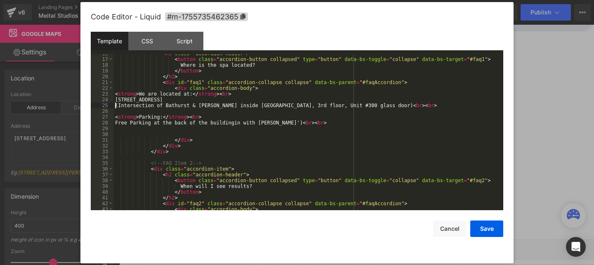
click at [248, 98] on div "< h2 class = "accordion-header" > < button class = "accordion-button collapsed"…" at bounding box center [306, 135] width 387 height 168
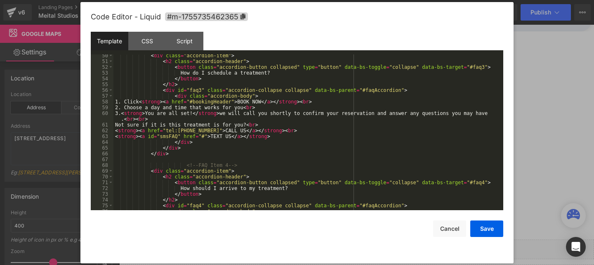
scroll to position [303, 0]
drag, startPoint x: 207, startPoint y: 130, endPoint x: 166, endPoint y: 132, distance: 40.9
click at [166, 132] on div "< div class = "accordion-item" > < h2 class = "accordion-header" > < button cla…" at bounding box center [306, 136] width 387 height 168
click at [491, 227] on button "Save" at bounding box center [486, 229] width 33 height 17
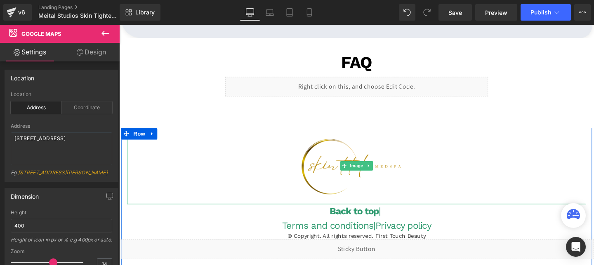
scroll to position [2049, 0]
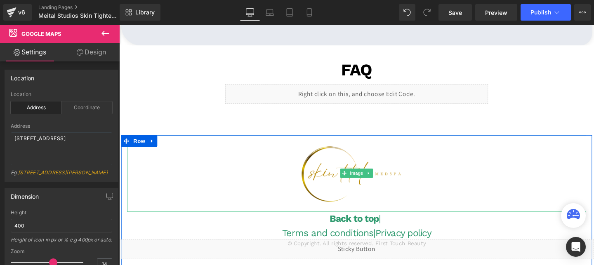
click at [326, 160] on img at bounding box center [369, 181] width 121 height 80
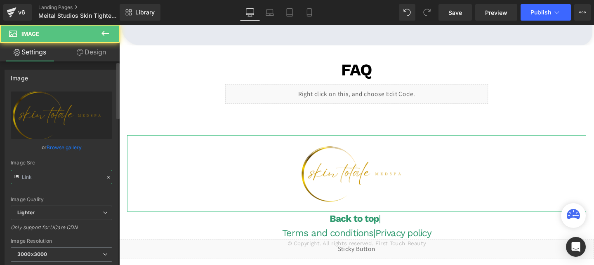
click at [54, 177] on input "text" at bounding box center [61, 177] width 101 height 14
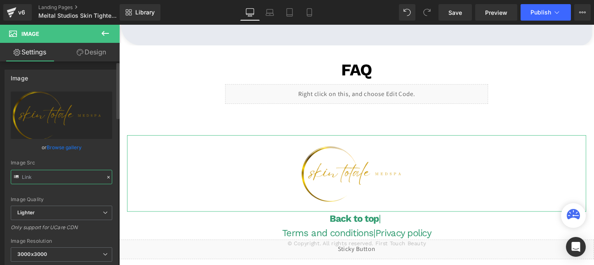
click at [54, 177] on input "text" at bounding box center [61, 177] width 101 height 14
paste input "cdn.shopify.com/s/files/1/0738/7430/9416/files/BEAUTY_CENTRE_3000x3000.png?v=17…"
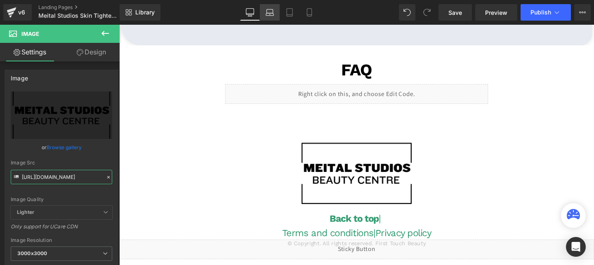
type input "https://cdn.shopify.com/s/files/1/0738/7430/9416/files/BEAUTY_CENTRE_3000x3000.…"
click at [269, 16] on icon at bounding box center [270, 12] width 8 height 8
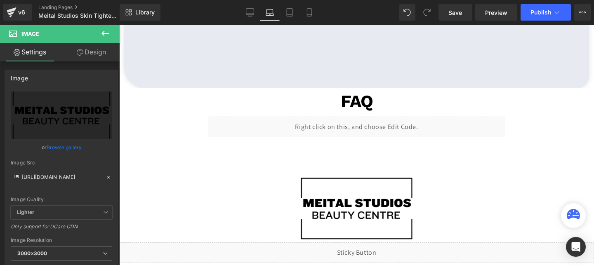
scroll to position [0, 0]
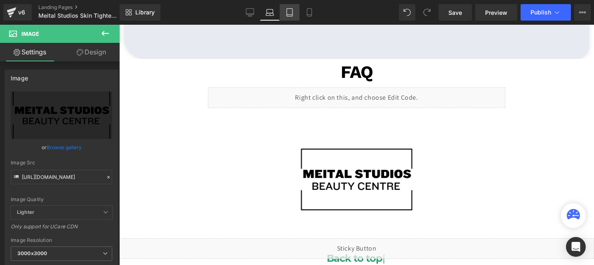
click at [285, 12] on link "Tablet" at bounding box center [290, 12] width 20 height 17
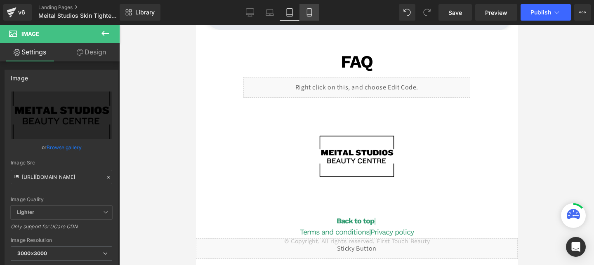
click at [308, 9] on icon at bounding box center [309, 13] width 5 height 8
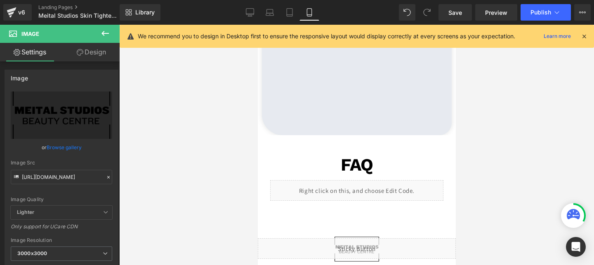
scroll to position [2869, 0]
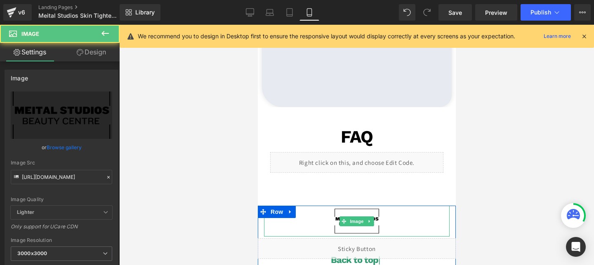
click at [349, 207] on img at bounding box center [356, 221] width 47 height 31
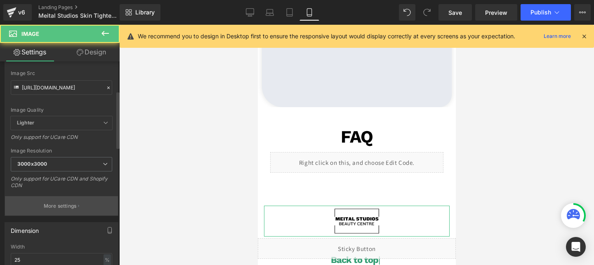
scroll to position [105, 0]
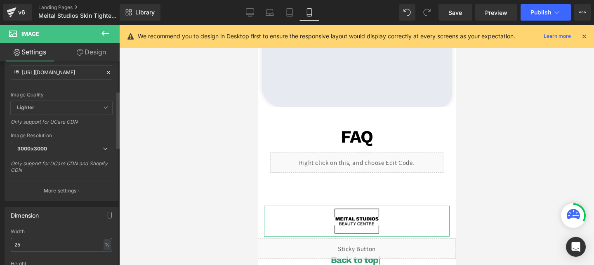
click at [28, 242] on input "25" at bounding box center [61, 245] width 101 height 14
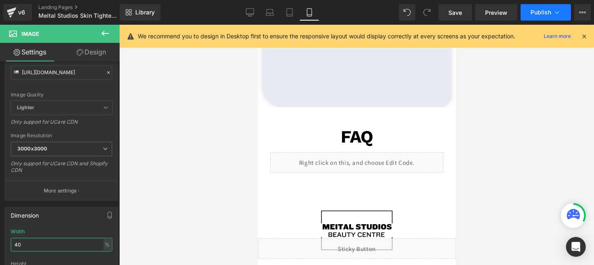
type input "40"
click at [536, 15] on span "Publish" at bounding box center [541, 12] width 21 height 7
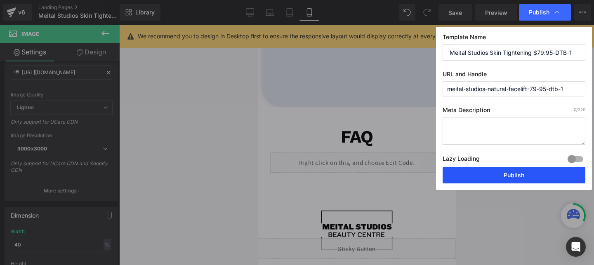
click at [483, 174] on button "Publish" at bounding box center [514, 175] width 143 height 17
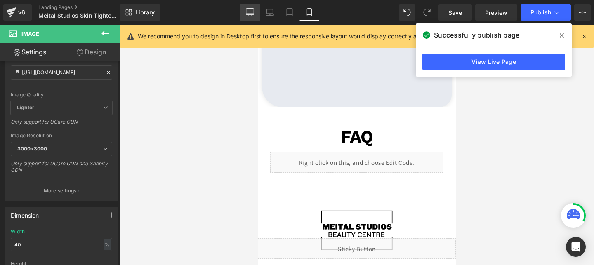
click at [245, 12] on link "Desktop" at bounding box center [250, 12] width 20 height 17
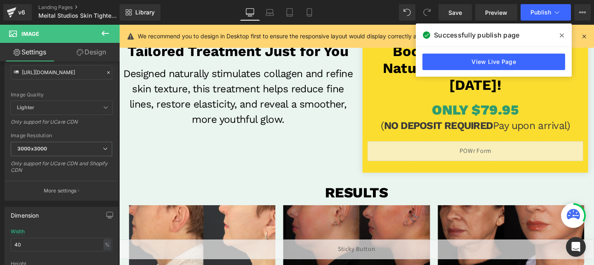
scroll to position [249, 0]
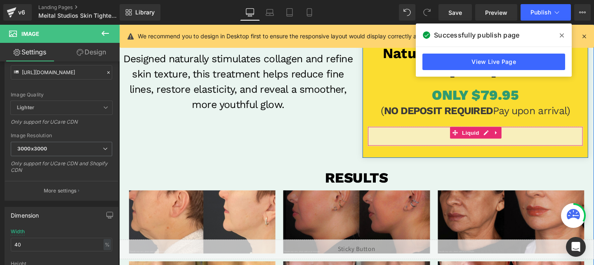
click at [484, 142] on span "Liquid" at bounding box center [489, 138] width 22 height 12
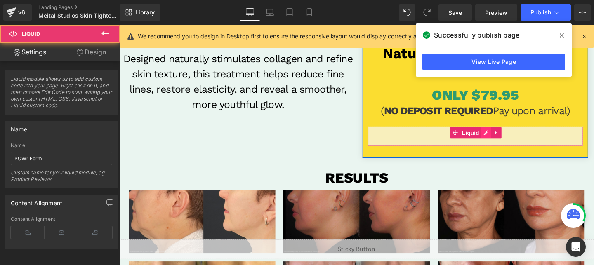
click at [504, 140] on div "Liquid" at bounding box center [493, 142] width 227 height 21
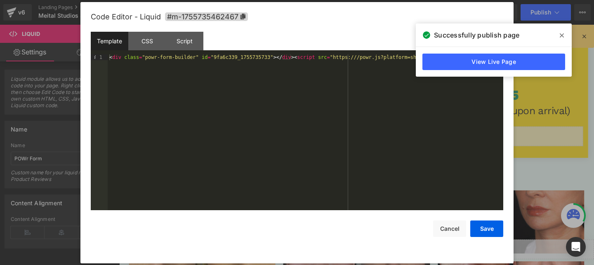
click at [295, 59] on div "< div class = "powr-form-builder" id = "9fa6c339_1755735733" > </ div > < scrip…" at bounding box center [306, 138] width 396 height 168
click at [486, 226] on button "Save" at bounding box center [486, 229] width 33 height 17
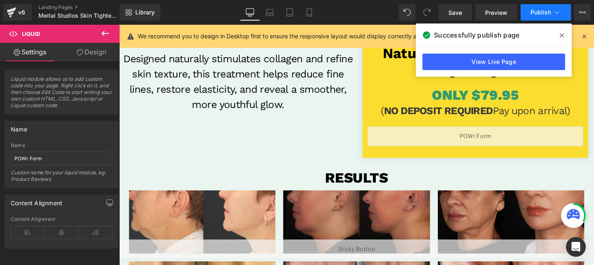
click at [543, 10] on span "Publish" at bounding box center [541, 12] width 21 height 7
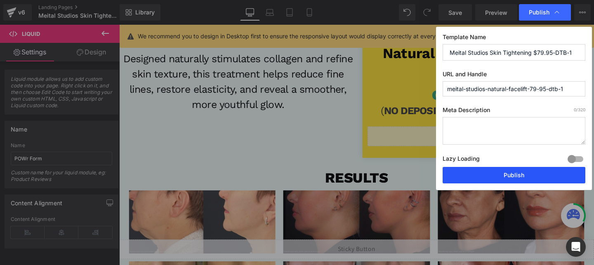
click at [506, 169] on button "Publish" at bounding box center [514, 175] width 143 height 17
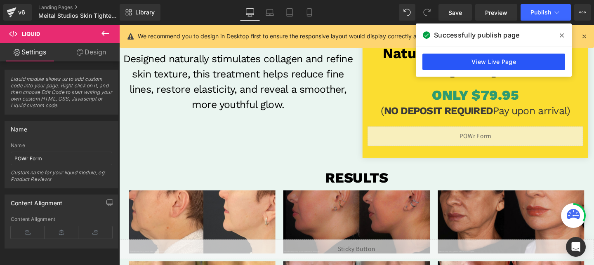
click at [492, 65] on link "View Live Page" at bounding box center [493, 62] width 143 height 17
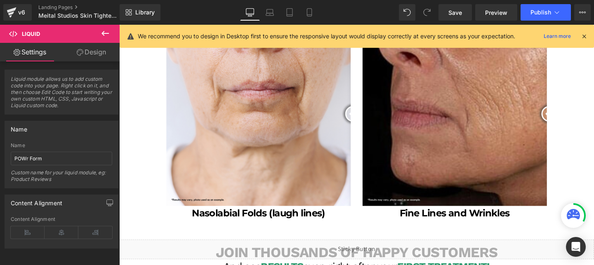
scroll to position [1199, 0]
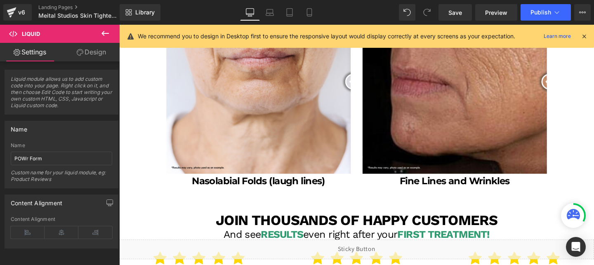
click at [304, 110] on img at bounding box center [266, 85] width 194 height 194
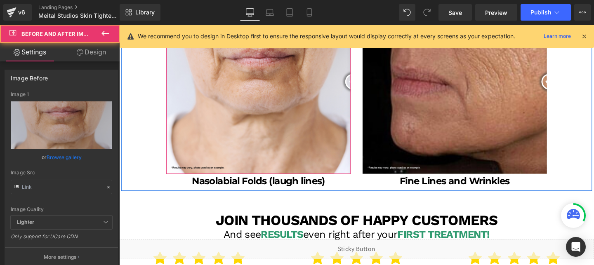
click at [304, 110] on img at bounding box center [266, 85] width 194 height 194
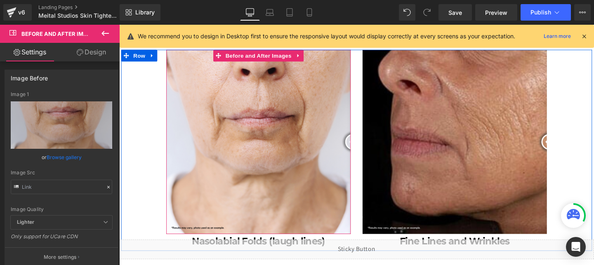
scroll to position [1128, 0]
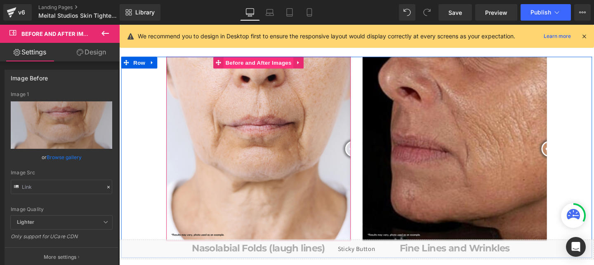
click at [268, 63] on span "Before and After Images" at bounding box center [265, 65] width 73 height 12
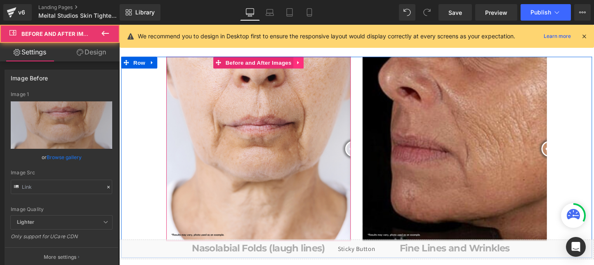
click at [309, 66] on icon at bounding box center [308, 64] width 6 height 6
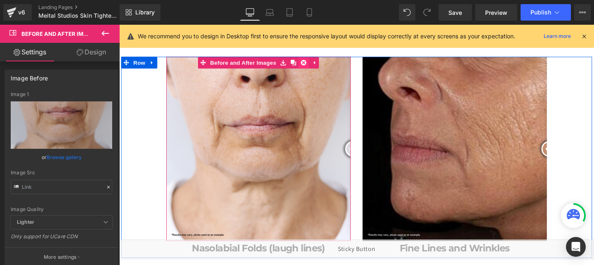
click at [314, 66] on icon at bounding box center [313, 65] width 6 height 6
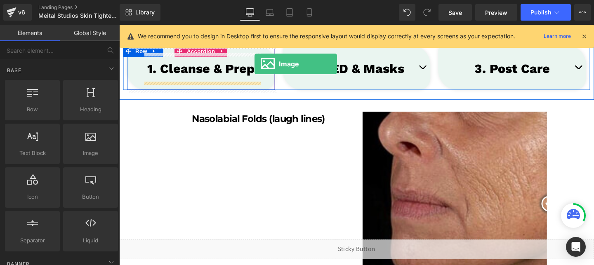
scroll to position [1029, 0]
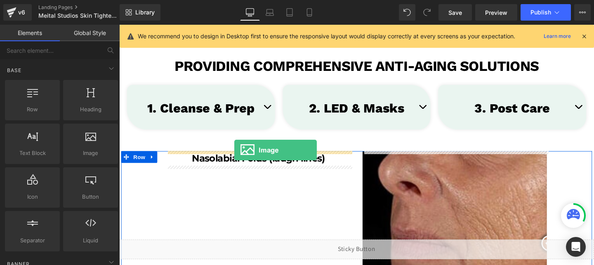
drag, startPoint x: 203, startPoint y: 168, endPoint x: 240, endPoint y: 156, distance: 38.9
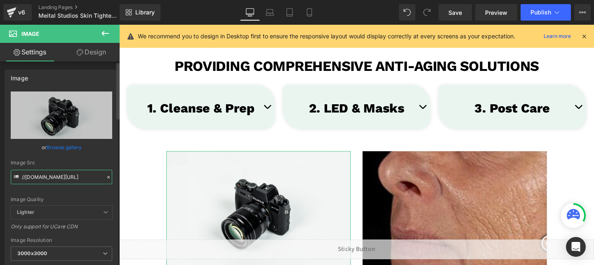
click at [63, 177] on input "//d1um8515vdn9kb.cloudfront.net/images/parallax.jpg" at bounding box center [61, 177] width 101 height 14
paste input "https://cdn.shopify.com/s/files/1/0738/7430/9416/files/WhatsApp_Image_2025-06-0…"
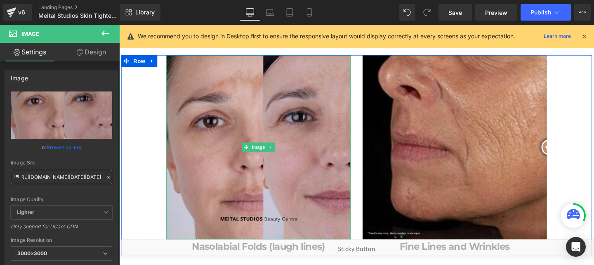
scroll to position [1203, 0]
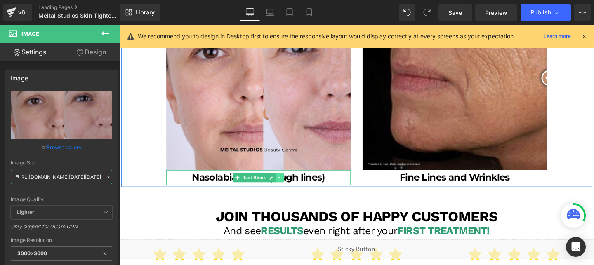
type input "https://cdn.shopify.com/s/files/1/0738/7430/9416/files/WhatsApp_Image_2025-06-0…"
click at [290, 189] on link at bounding box center [288, 186] width 9 height 10
click at [291, 186] on icon at bounding box center [292, 185] width 5 height 5
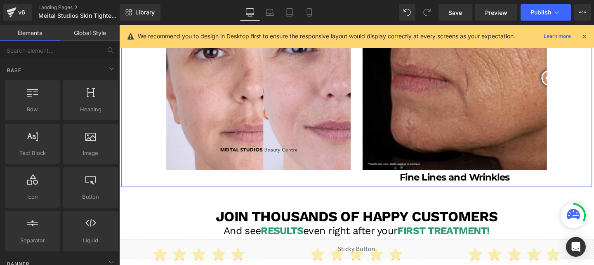
click at [445, 111] on img at bounding box center [472, 81] width 194 height 194
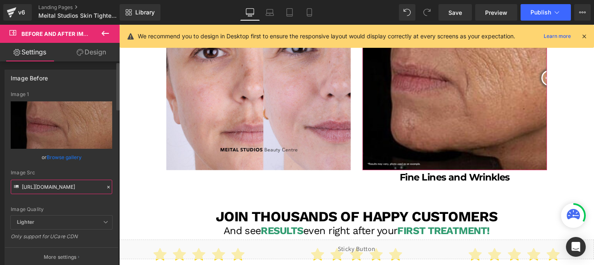
click at [52, 191] on input "https://cdn.shopify.com/s/files/1/0570/4895/7112/files/Before_3.png?v=1714525793" at bounding box center [61, 187] width 101 height 14
paste input "738/7430/9416/files/WhatsApp_Image_2025-06-07_at_1.20.25_PM-2_3000x3000.jpg?v=1…"
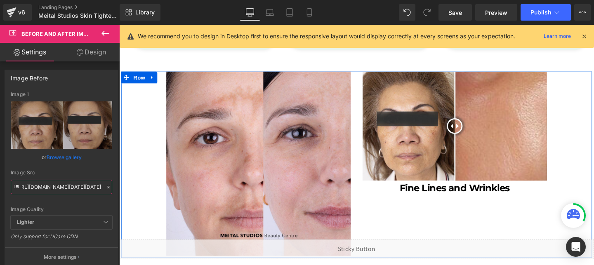
scroll to position [1109, 0]
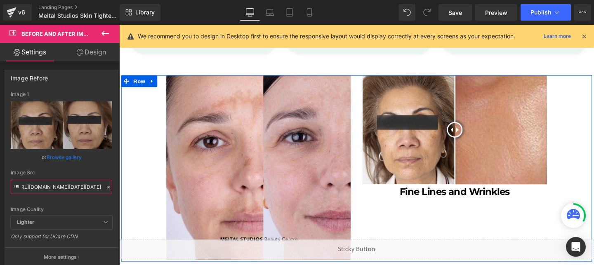
click at [411, 87] on img at bounding box center [472, 135] width 194 height 115
type input "https://cdn.shopify.com/s/files/1/0738/7430/9416/files/WhatsApp_Image_2025-06-0…"
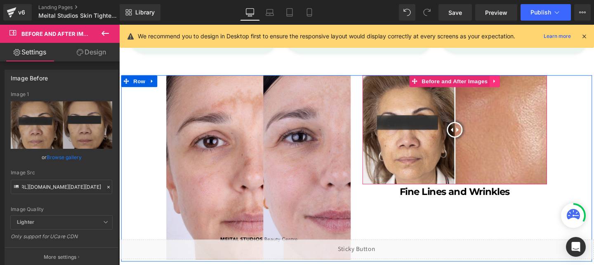
click at [513, 83] on icon at bounding box center [514, 84] width 6 height 6
click at [513, 81] on icon at bounding box center [514, 84] width 6 height 6
click at [519, 85] on icon at bounding box center [520, 84] width 6 height 6
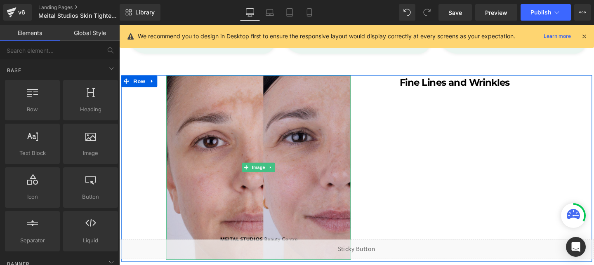
click at [311, 119] on img at bounding box center [266, 175] width 194 height 194
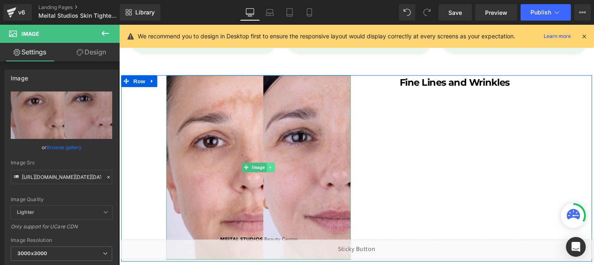
click at [276, 174] on icon at bounding box center [278, 174] width 5 height 5
click at [272, 174] on icon at bounding box center [274, 174] width 5 height 5
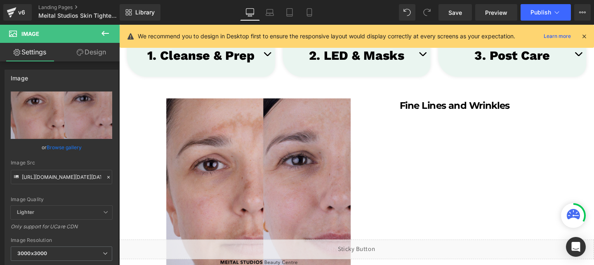
scroll to position [1086, 0]
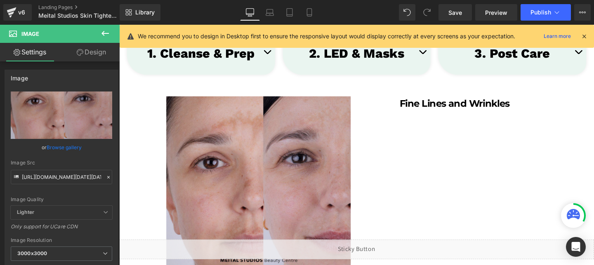
click at [257, 191] on img at bounding box center [266, 197] width 194 height 194
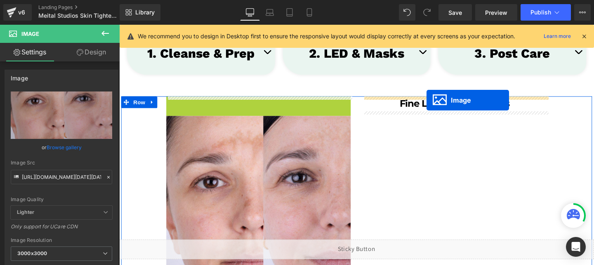
drag, startPoint x: 243, startPoint y: 194, endPoint x: 442, endPoint y: 104, distance: 218.4
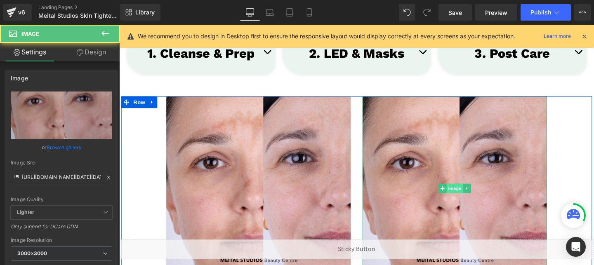
click at [470, 194] on span "Image" at bounding box center [471, 197] width 17 height 10
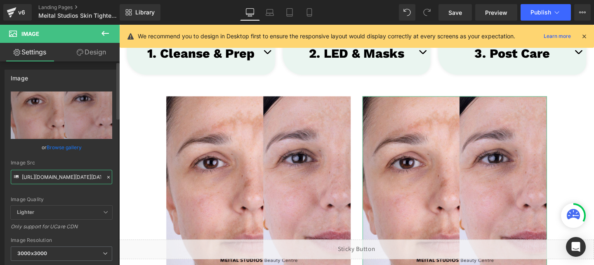
click at [80, 175] on input "https://cdn.shopify.com/s/files/1/0738/7430/9416/files/WhatsApp_Image_2025-06-0…" at bounding box center [61, 177] width 101 height 14
paste input "-2"
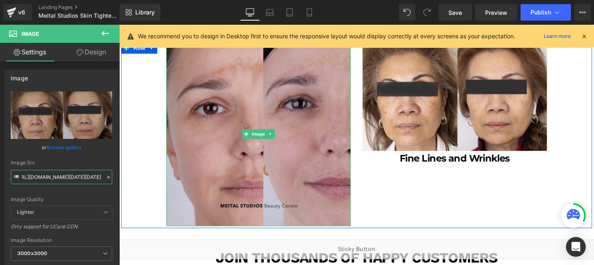
scroll to position [1149, 0]
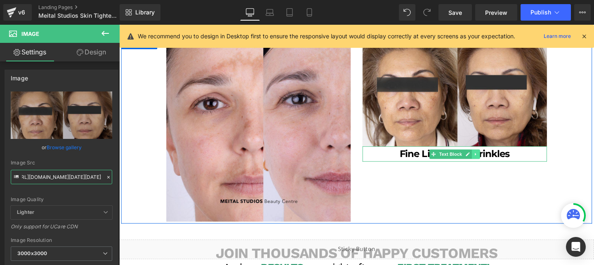
type input "https://cdn.shopify.com/s/files/1/0738/7430/9416/files/WhatsApp_Image_2025-06-0…"
click at [491, 160] on link at bounding box center [494, 161] width 9 height 10
click at [497, 162] on icon at bounding box center [498, 160] width 5 height 5
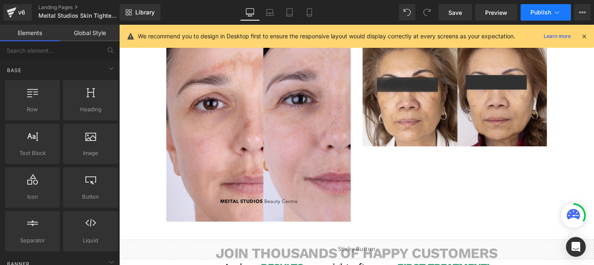
click at [539, 16] on button "Publish" at bounding box center [546, 12] width 50 height 17
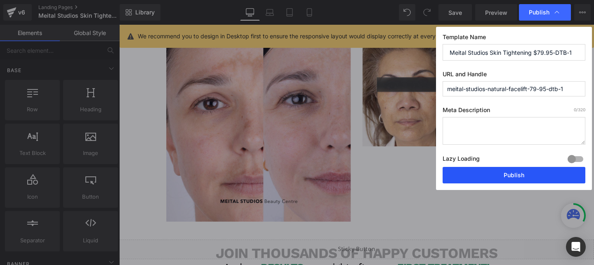
click at [496, 176] on button "Publish" at bounding box center [514, 175] width 143 height 17
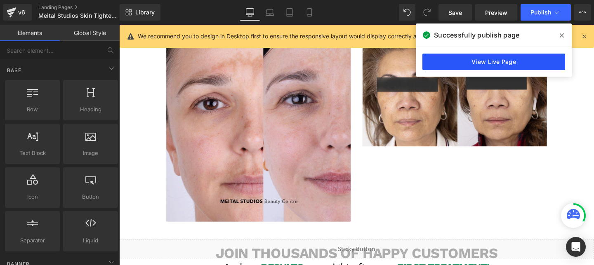
click at [453, 64] on link "View Live Page" at bounding box center [493, 62] width 143 height 17
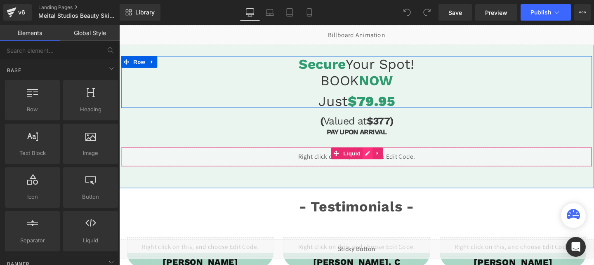
click at [380, 161] on div "Liquid" at bounding box center [368, 163] width 495 height 21
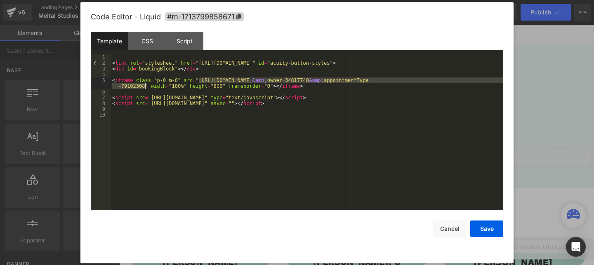
drag, startPoint x: 199, startPoint y: 80, endPoint x: 144, endPoint y: 85, distance: 55.5
click at [144, 85] on div "< link rel = "stylesheet" href = "[URL][DOMAIN_NAME]" id = "acuity-button-style…" at bounding box center [307, 138] width 393 height 168
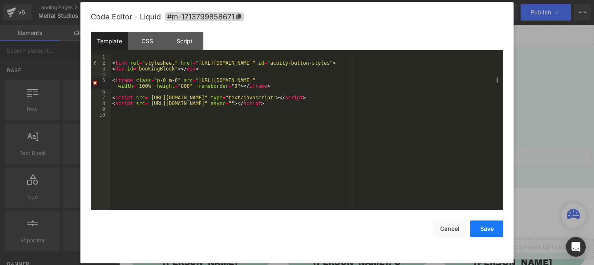
click at [486, 222] on button "Save" at bounding box center [486, 229] width 33 height 17
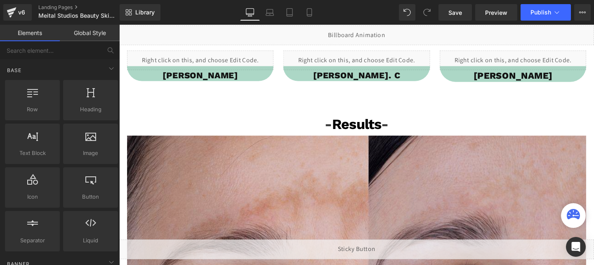
scroll to position [182, 0]
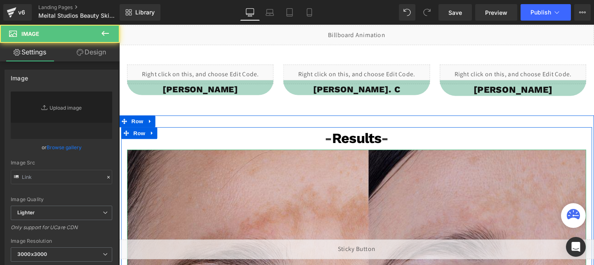
type input "[URL][DOMAIN_NAME][DATE][DATE]"
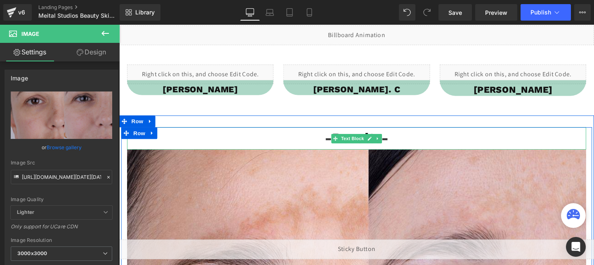
click at [296, 141] on p "- Results -" at bounding box center [368, 145] width 483 height 24
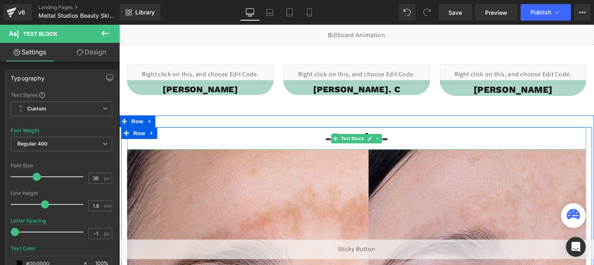
click at [249, 144] on p "- Results -" at bounding box center [368, 145] width 483 height 24
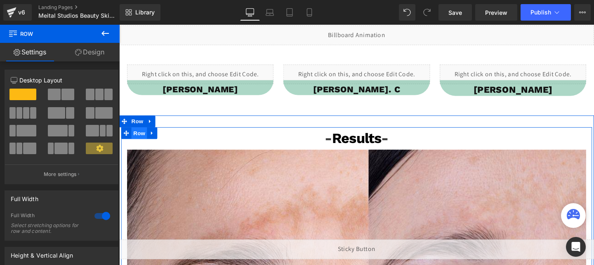
click at [138, 142] on span "Row" at bounding box center [140, 139] width 17 height 12
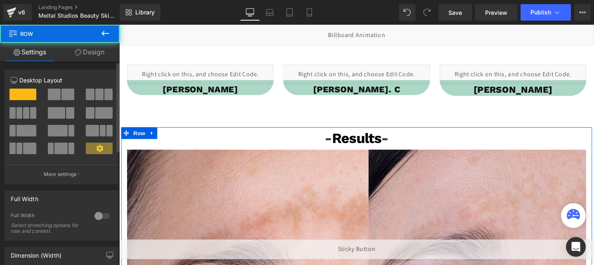
click at [53, 95] on span at bounding box center [54, 95] width 13 height 12
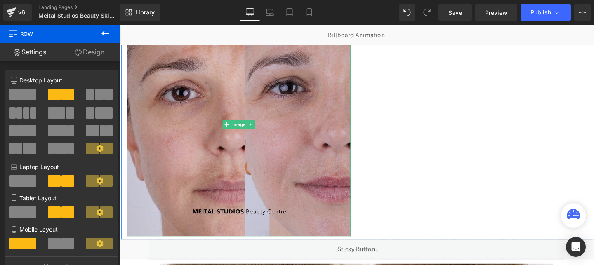
scroll to position [417, 0]
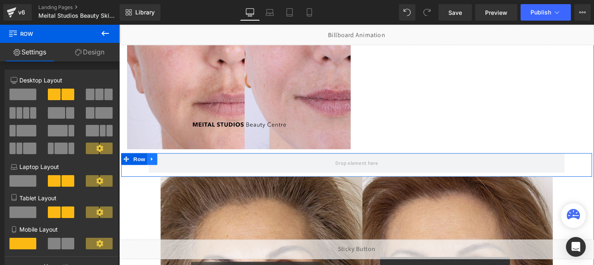
click at [155, 164] on icon at bounding box center [154, 166] width 6 height 6
click at [174, 169] on icon at bounding box center [175, 166] width 6 height 6
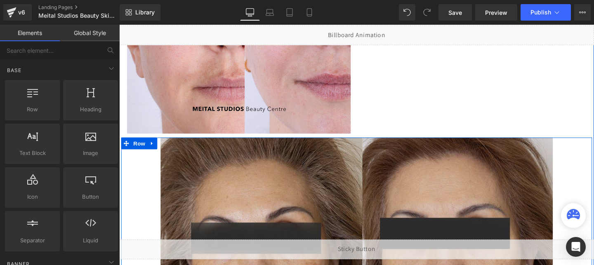
scroll to position [430, 0]
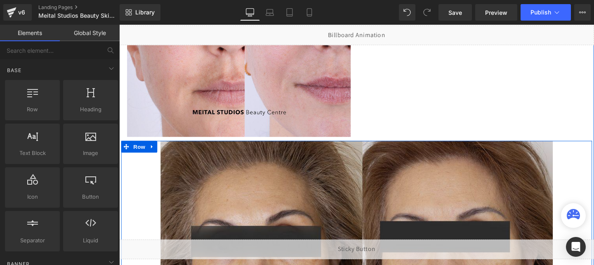
click at [196, 164] on img at bounding box center [369, 269] width 413 height 245
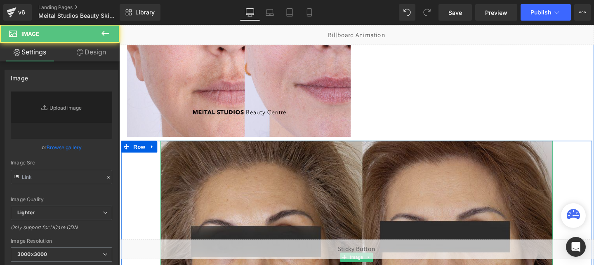
type input "[URL][DOMAIN_NAME][DATE][DATE]"
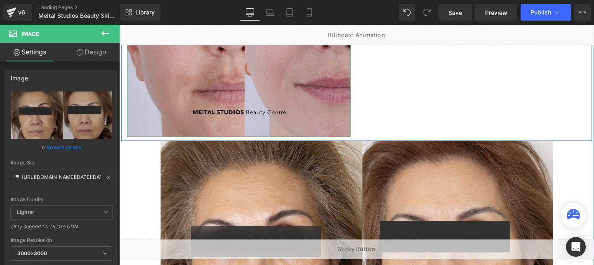
click at [187, 134] on img at bounding box center [244, 25] width 235 height 235
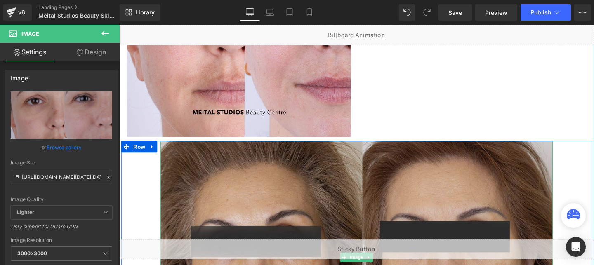
click at [170, 158] on img at bounding box center [369, 269] width 413 height 245
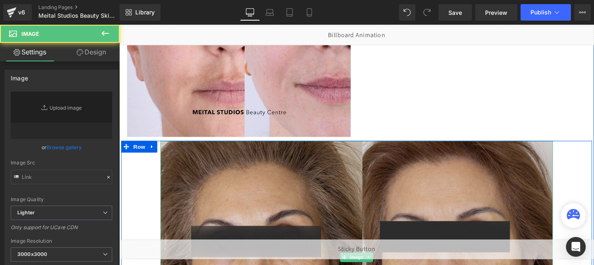
type input "[URL][DOMAIN_NAME][DATE][DATE]"
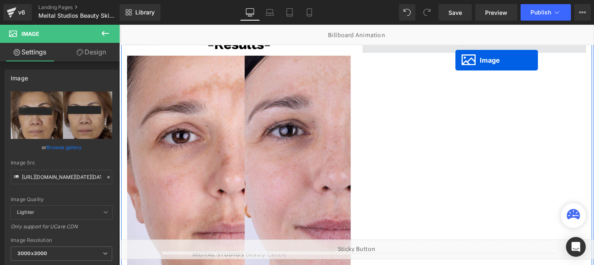
scroll to position [248, 0]
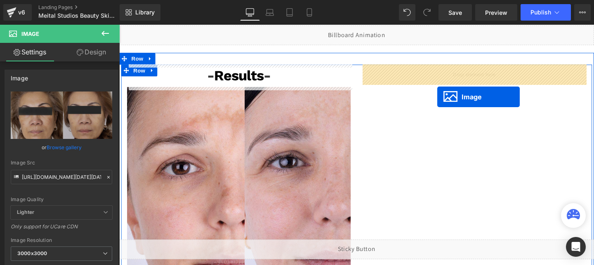
drag, startPoint x: 356, startPoint y: 193, endPoint x: 453, endPoint y: 99, distance: 135.7
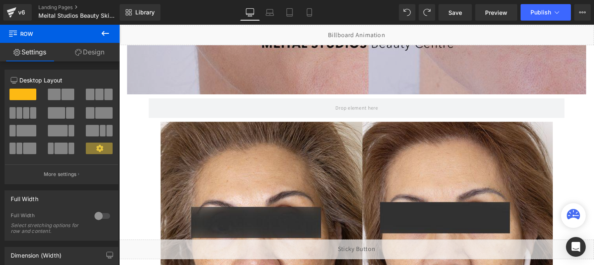
scroll to position [746, 0]
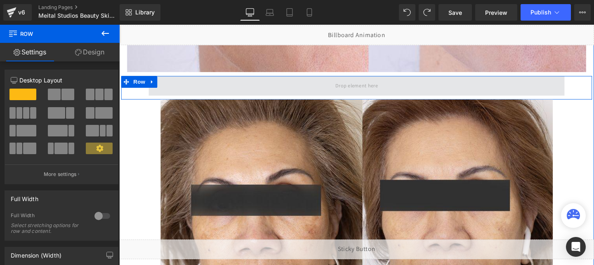
click at [355, 89] on span at bounding box center [369, 90] width 50 height 14
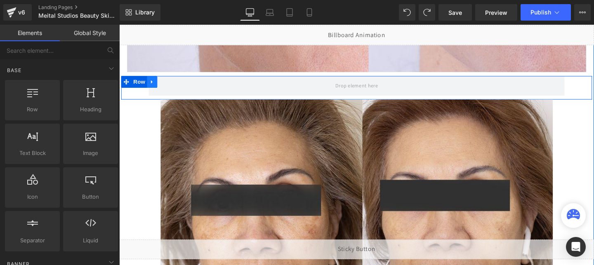
click at [156, 83] on icon at bounding box center [154, 85] width 6 height 6
click at [175, 87] on icon at bounding box center [175, 85] width 6 height 6
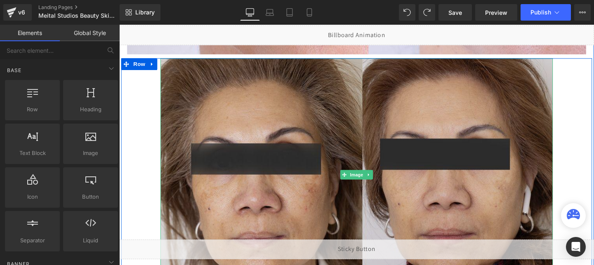
scroll to position [767, 0]
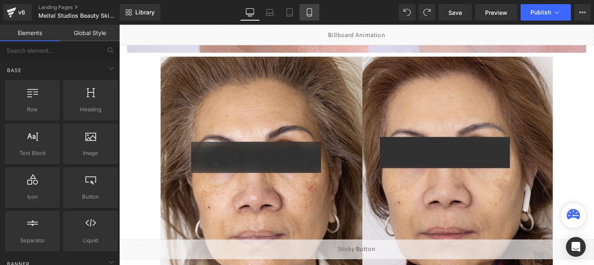
click at [307, 12] on icon at bounding box center [309, 12] width 8 height 8
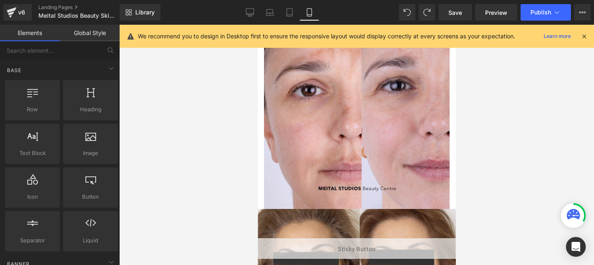
scroll to position [315, 0]
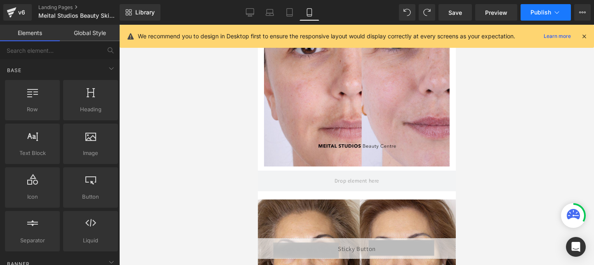
click at [538, 9] on span "Publish" at bounding box center [541, 12] width 21 height 7
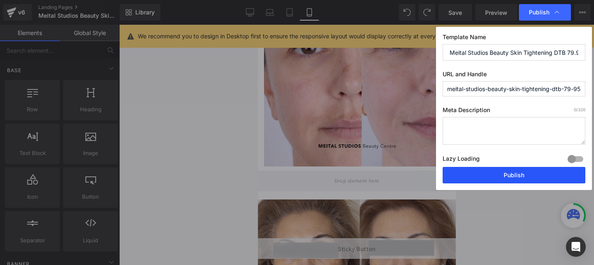
click at [482, 176] on button "Publish" at bounding box center [514, 175] width 143 height 17
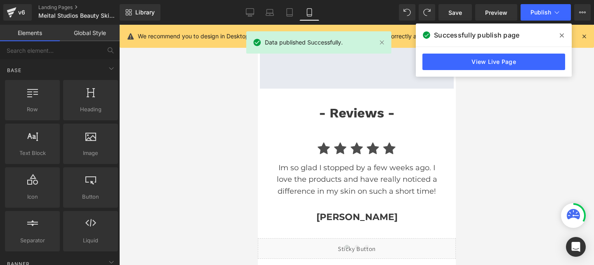
scroll to position [1413, 0]
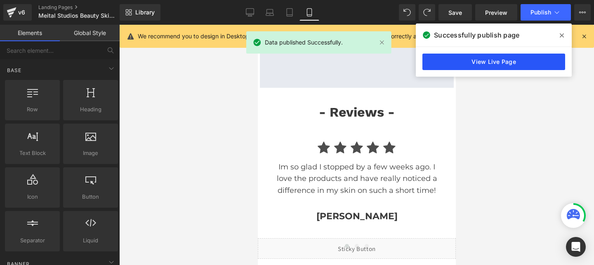
click at [492, 66] on link "View Live Page" at bounding box center [493, 62] width 143 height 17
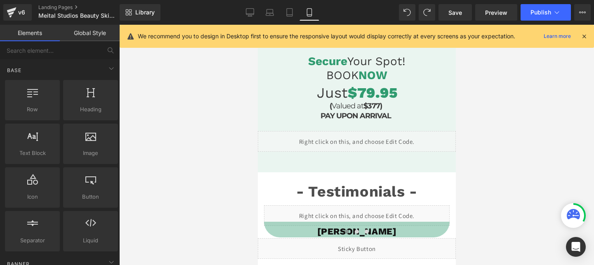
scroll to position [0, 0]
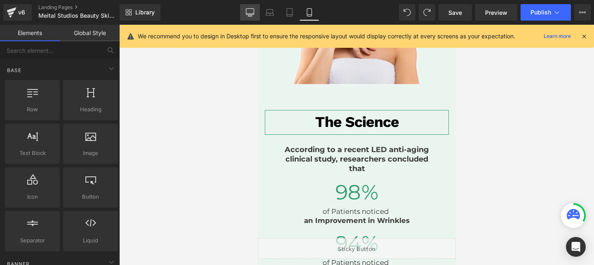
click at [253, 11] on icon at bounding box center [250, 12] width 8 height 8
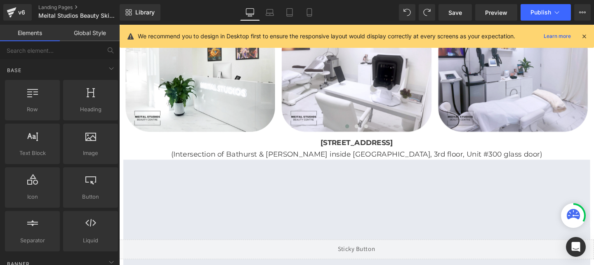
scroll to position [1424, 0]
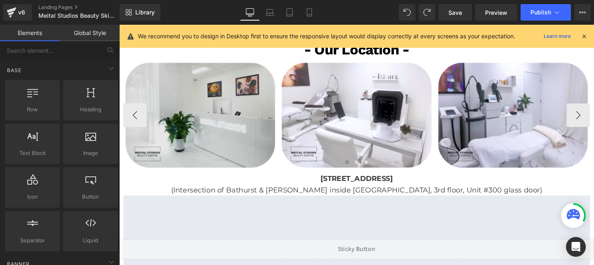
click at [226, 135] on img at bounding box center [204, 119] width 162 height 113
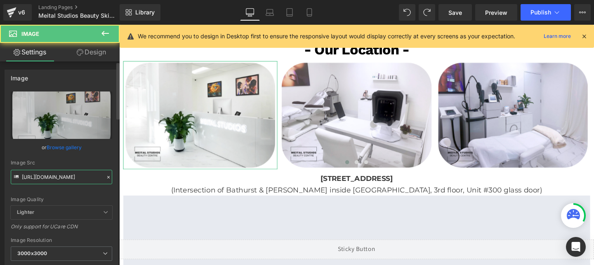
click at [76, 173] on input "[URL][DOMAIN_NAME]" at bounding box center [61, 177] width 101 height 14
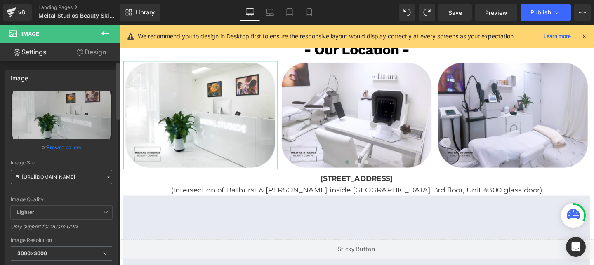
click at [76, 173] on input "[URL][DOMAIN_NAME]" at bounding box center [61, 177] width 101 height 14
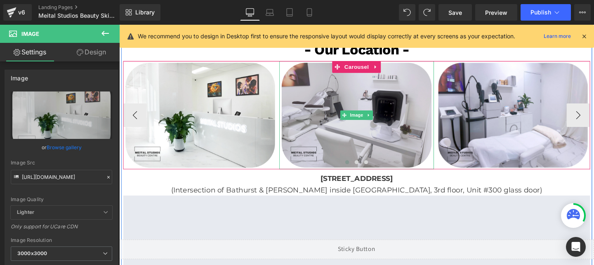
click at [356, 78] on img at bounding box center [369, 119] width 162 height 113
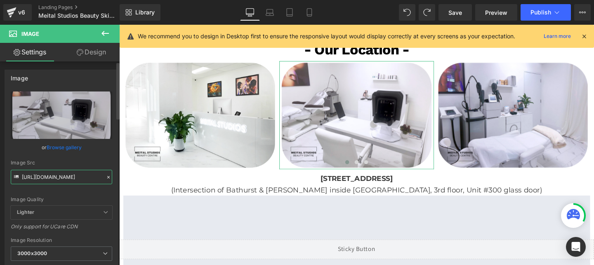
click at [81, 179] on input "[URL][DOMAIN_NAME]" at bounding box center [61, 177] width 101 height 14
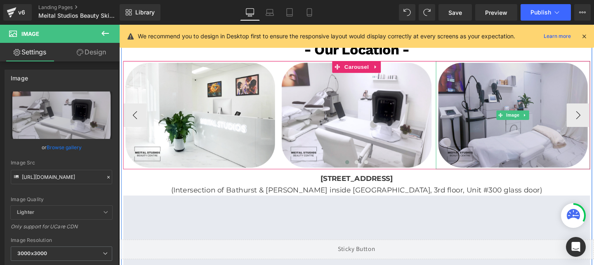
click at [479, 91] on img at bounding box center [533, 119] width 162 height 113
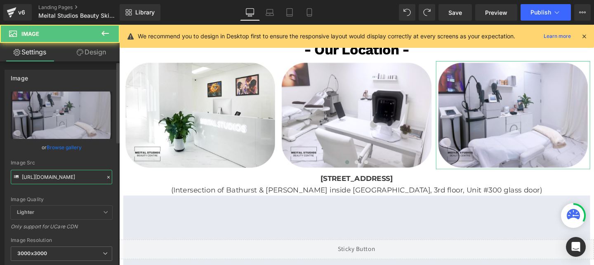
click at [62, 179] on input "[URL][DOMAIN_NAME]" at bounding box center [61, 177] width 101 height 14
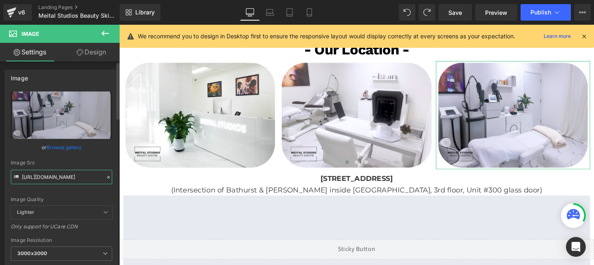
click at [62, 179] on input "[URL][DOMAIN_NAME]" at bounding box center [61, 177] width 101 height 14
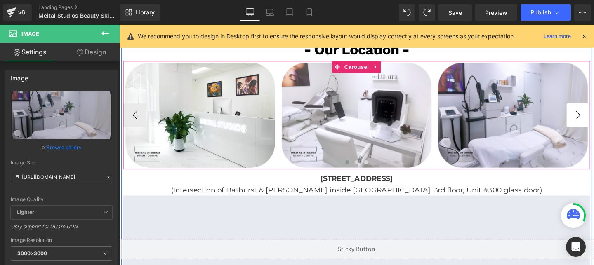
click at [594, 116] on button "›" at bounding box center [602, 120] width 25 height 25
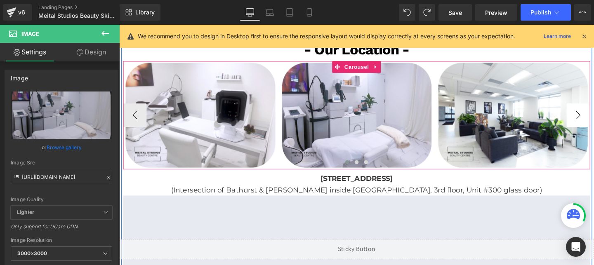
click at [594, 116] on button "›" at bounding box center [602, 120] width 25 height 25
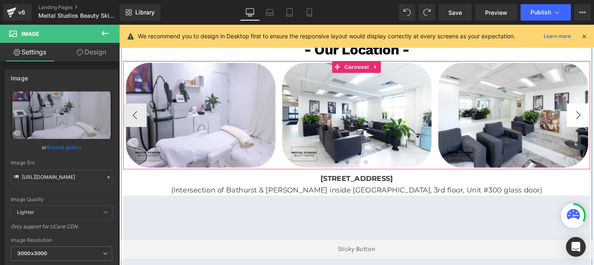
click at [594, 116] on button "›" at bounding box center [602, 120] width 25 height 25
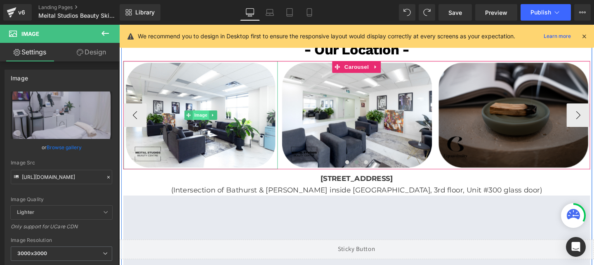
click at [201, 117] on span "Image" at bounding box center [204, 120] width 17 height 10
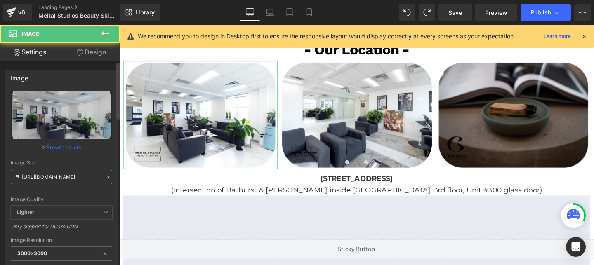
click at [58, 176] on input "[URL][DOMAIN_NAME]" at bounding box center [61, 177] width 101 height 14
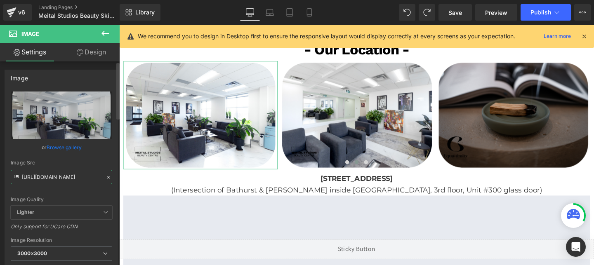
click at [58, 176] on input "[URL][DOMAIN_NAME]" at bounding box center [61, 177] width 101 height 14
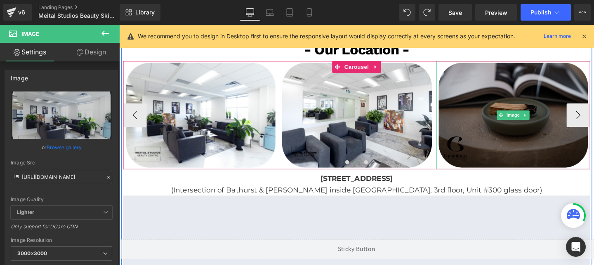
click at [492, 78] on img at bounding box center [534, 119] width 162 height 113
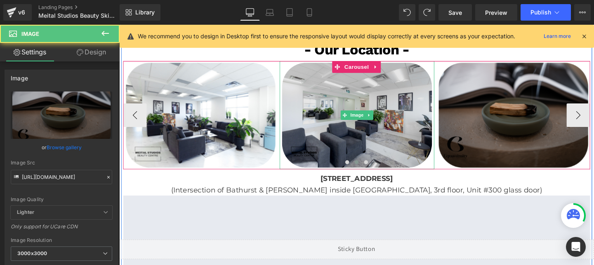
click at [347, 92] on img at bounding box center [369, 119] width 162 height 113
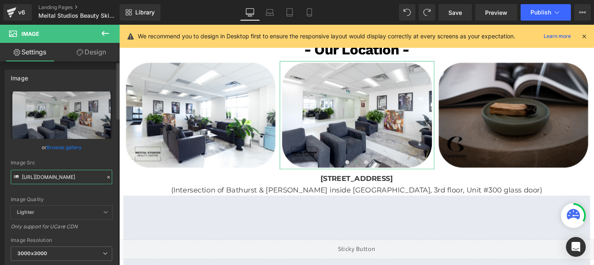
click at [51, 177] on input "[URL][DOMAIN_NAME]" at bounding box center [61, 177] width 101 height 14
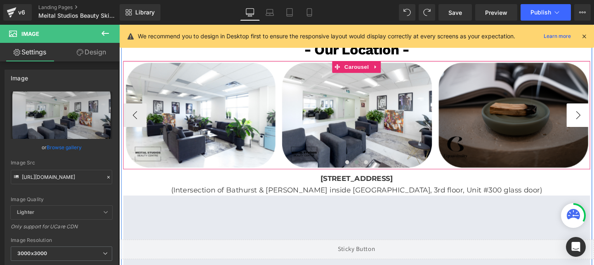
click at [594, 119] on button "›" at bounding box center [602, 120] width 25 height 25
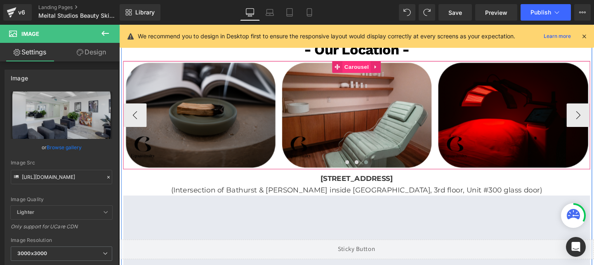
click at [378, 70] on span "Carousel" at bounding box center [369, 69] width 30 height 12
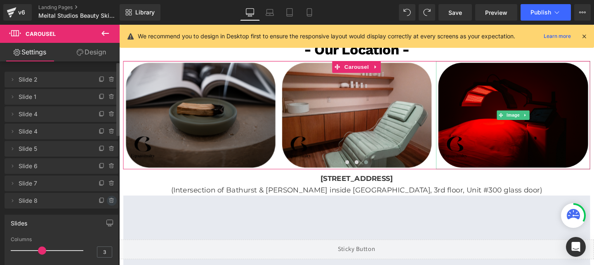
click at [109, 201] on icon at bounding box center [112, 201] width 7 height 7
click at [106, 203] on button "Delete" at bounding box center [103, 201] width 26 height 11
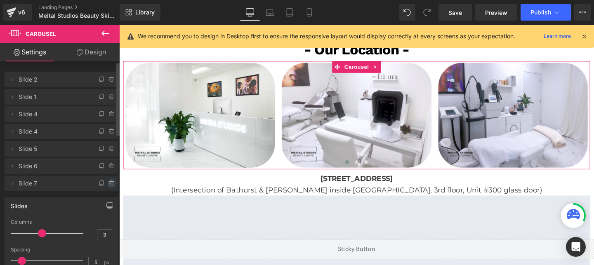
click at [110, 185] on icon at bounding box center [112, 183] width 7 height 7
click at [106, 184] on button "Delete" at bounding box center [103, 184] width 26 height 11
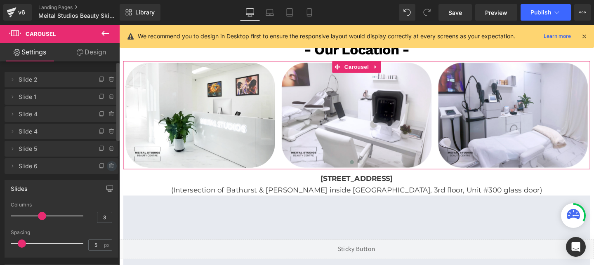
click at [110, 165] on icon at bounding box center [111, 165] width 5 height 0
click at [102, 168] on button "Delete" at bounding box center [103, 166] width 26 height 11
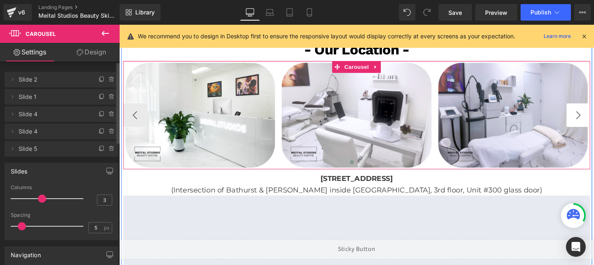
click at [594, 123] on button "›" at bounding box center [602, 120] width 25 height 25
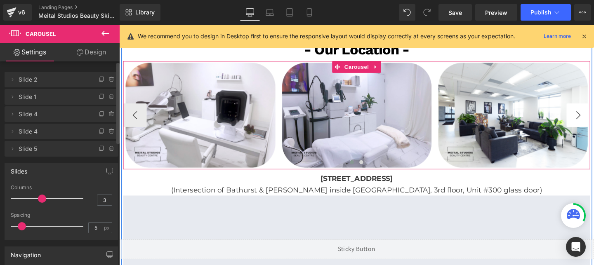
click at [594, 123] on button "›" at bounding box center [602, 120] width 25 height 25
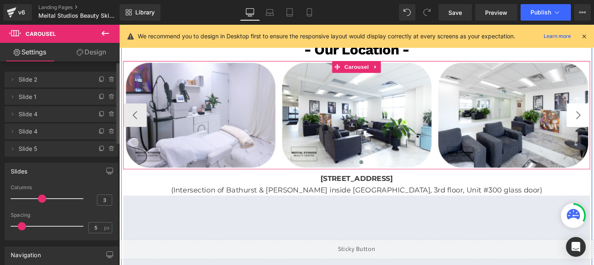
click at [594, 123] on button "›" at bounding box center [602, 120] width 25 height 25
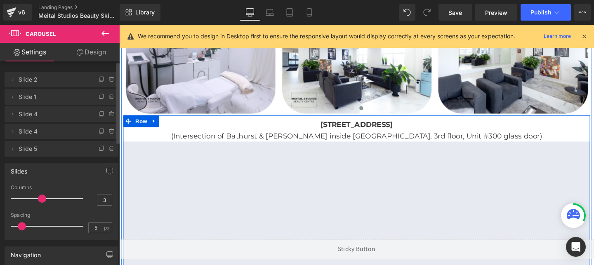
scroll to position [1486, 0]
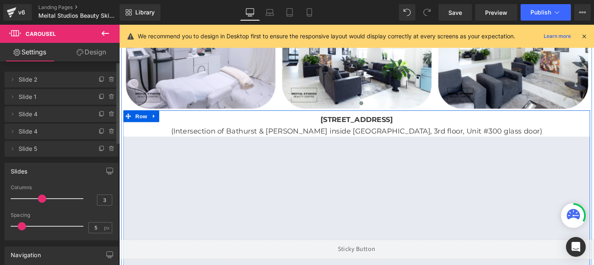
click at [407, 125] on b "[STREET_ADDRESS]" at bounding box center [369, 124] width 76 height 9
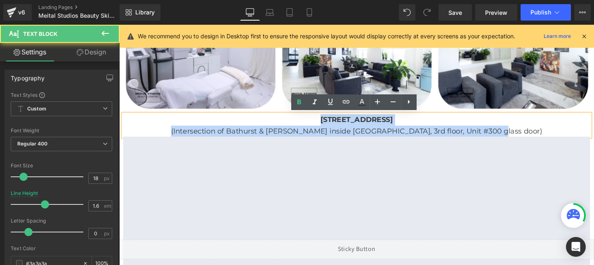
drag, startPoint x: 284, startPoint y: 121, endPoint x: 577, endPoint y: 132, distance: 293.6
click at [577, 132] on div "[STREET_ADDRESS] (Intersection of Bathurst & [PERSON_NAME] inside [GEOGRAPHIC_D…" at bounding box center [368, 131] width 491 height 24
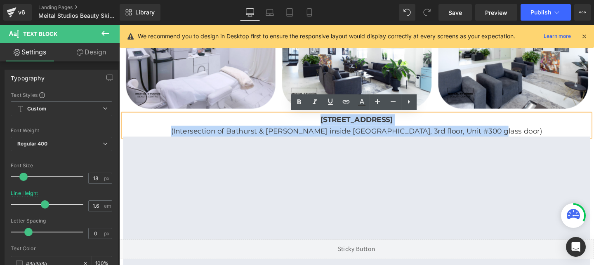
copy div "[STREET_ADDRESS] (Intersection of Bathurst & [PERSON_NAME] inside [GEOGRAPHIC_D…"
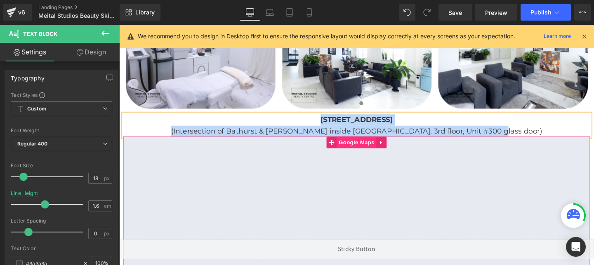
click at [368, 145] on span "Google Maps" at bounding box center [369, 148] width 42 height 12
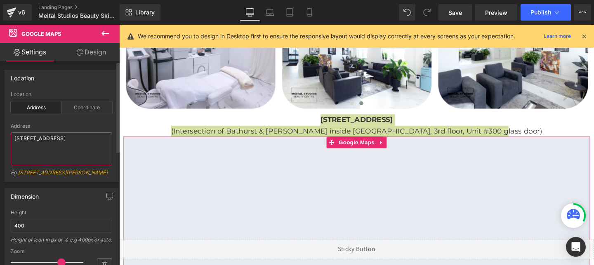
drag, startPoint x: 45, startPoint y: 145, endPoint x: 12, endPoint y: 139, distance: 33.4
click at [12, 139] on textarea "[STREET_ADDRESS]" at bounding box center [61, 148] width 101 height 33
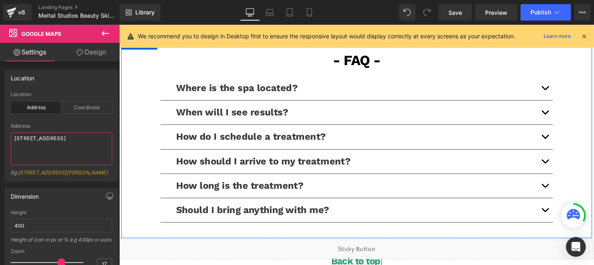
scroll to position [1942, 0]
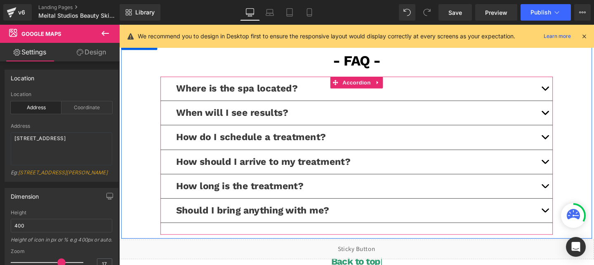
click at [565, 94] on button "button" at bounding box center [567, 92] width 17 height 25
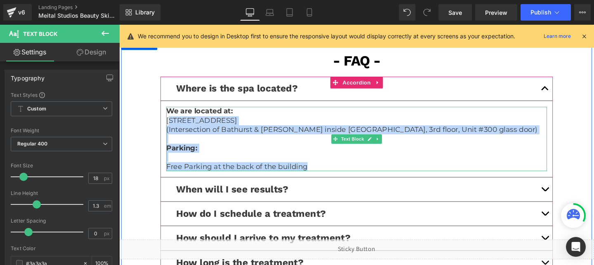
drag, startPoint x: 321, startPoint y: 170, endPoint x: 172, endPoint y: 123, distance: 156.1
click at [172, 123] on div "We are located at: [STREET_ADDRESS] (Intersection of [GEOGRAPHIC_DATA][PERSON_N…" at bounding box center [369, 145] width 400 height 68
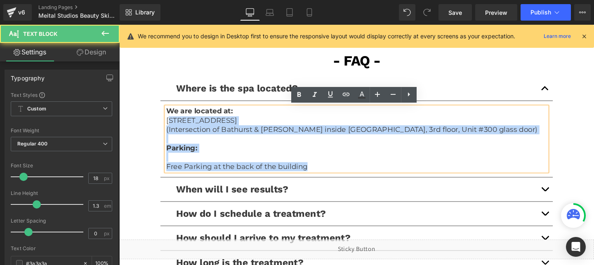
click at [317, 154] on p "Parking:" at bounding box center [369, 154] width 400 height 9
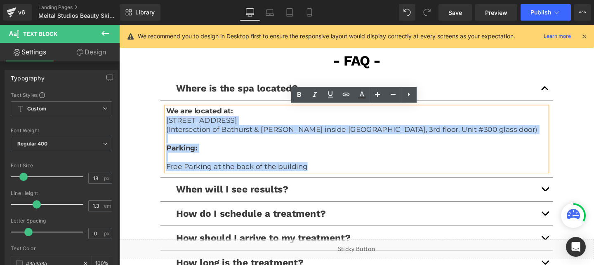
drag, startPoint x: 322, startPoint y: 170, endPoint x: 169, endPoint y: 125, distance: 159.5
click at [169, 125] on div "We are located at: [STREET_ADDRESS] (Intersection of [GEOGRAPHIC_DATA][PERSON_N…" at bounding box center [369, 145] width 400 height 68
copy div "[STREET_ADDRESS] (Intersection of [GEOGRAPHIC_DATA][PERSON_NAME] inside [GEOGRA…"
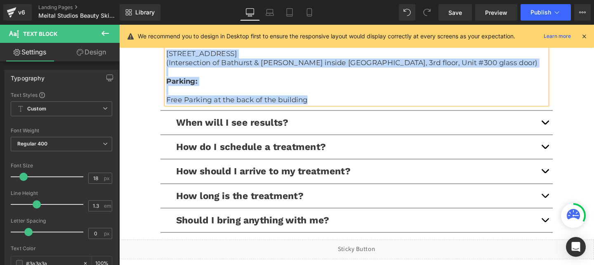
scroll to position [2046, 0]
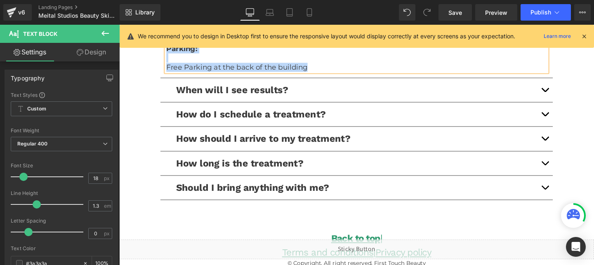
click at [382, 260] on div "Liquid" at bounding box center [368, 261] width 499 height 21
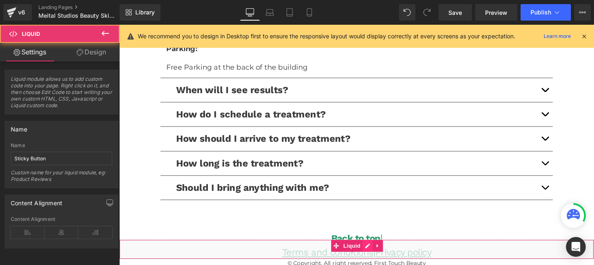
click at [382, 259] on div "Liquid" at bounding box center [368, 261] width 499 height 21
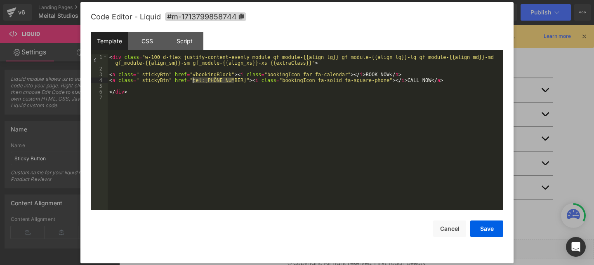
drag, startPoint x: 235, startPoint y: 80, endPoint x: 193, endPoint y: 82, distance: 42.5
click at [193, 82] on div "< div class = "w-100 d-flex justify-content-evenly module gf_module-{{align_lg}…" at bounding box center [306, 140] width 396 height 173
click at [455, 225] on button "Cancel" at bounding box center [449, 229] width 33 height 17
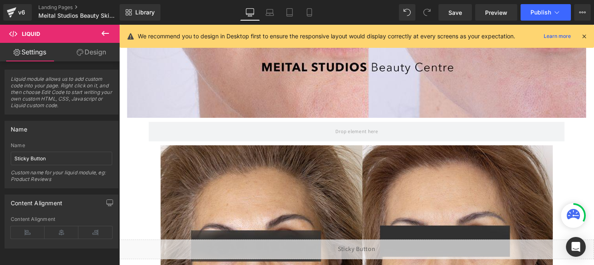
scroll to position [680, 0]
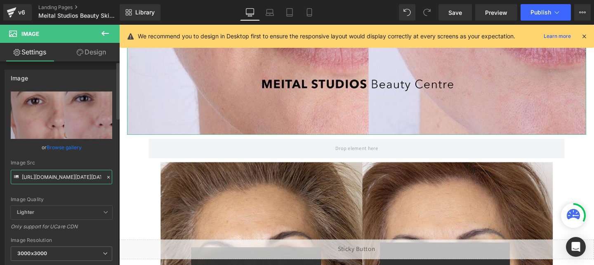
click at [76, 176] on input "[URL][DOMAIN_NAME][DATE][DATE]" at bounding box center [61, 177] width 101 height 14
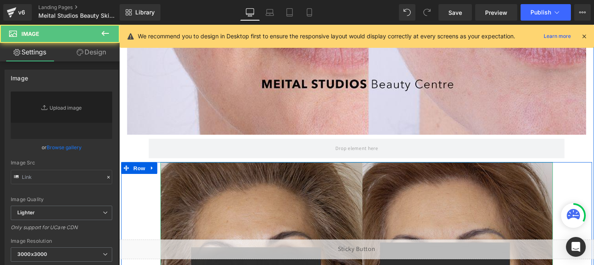
type input "[URL][DOMAIN_NAME][DATE][DATE]"
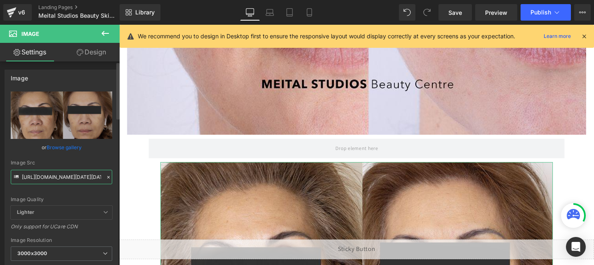
click at [67, 178] on input "[URL][DOMAIN_NAME][DATE][DATE]" at bounding box center [61, 177] width 101 height 14
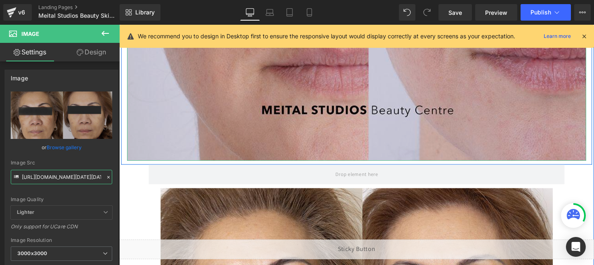
scroll to position [623, 0]
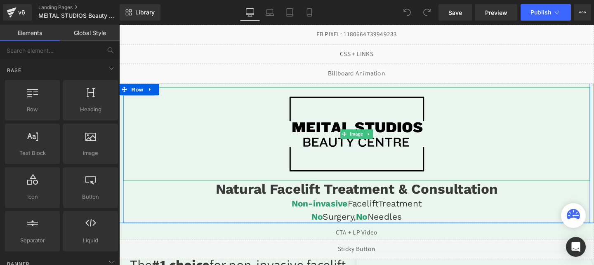
click at [329, 118] on img at bounding box center [368, 140] width 147 height 98
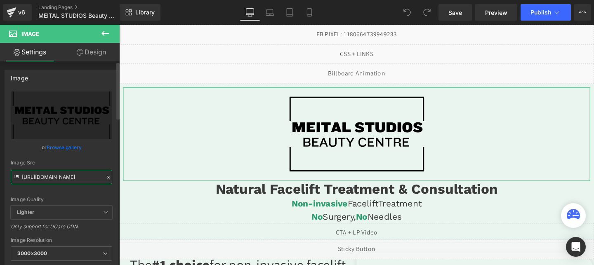
click at [50, 175] on input "https://cdn.shopify.com/s/files/1/0738/7430/9416/files/BEAUTY_CENTRE_3000x3000.…" at bounding box center [61, 177] width 101 height 14
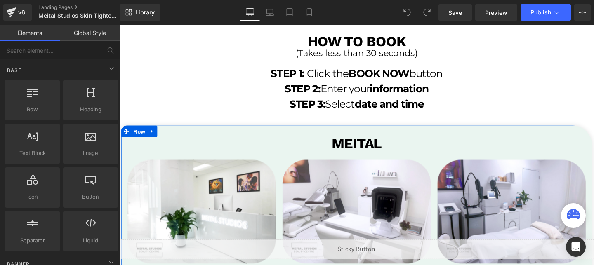
scroll to position [1563, 0]
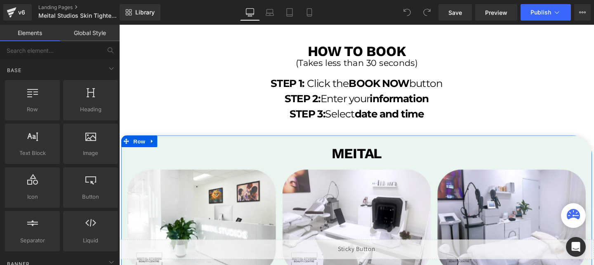
click at [394, 160] on div "MEITAL Text Block" at bounding box center [368, 160] width 495 height 18
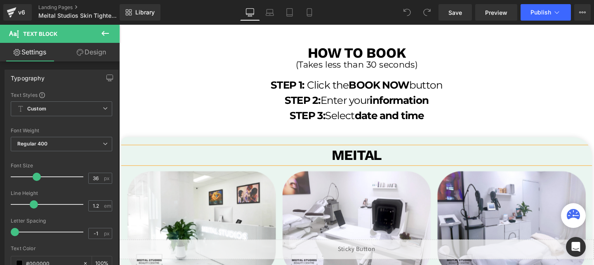
scroll to position [1568, 0]
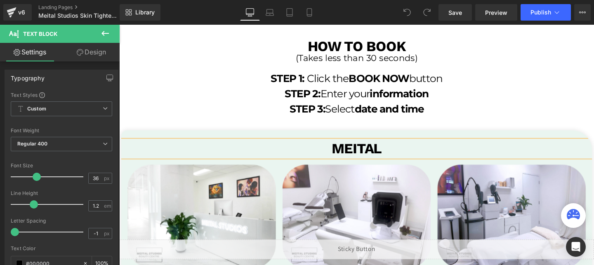
click at [400, 151] on p "MEITAL" at bounding box center [368, 155] width 495 height 18
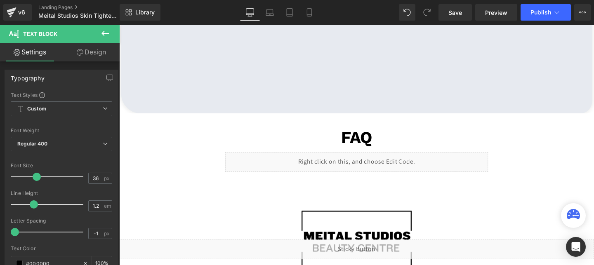
scroll to position [2015, 0]
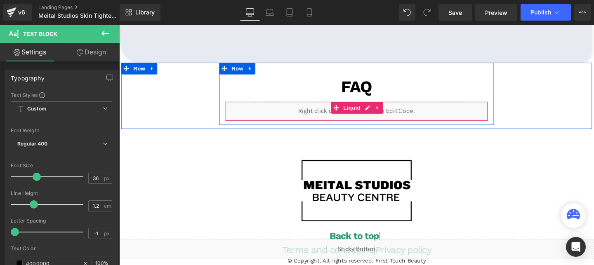
click at [395, 106] on link at bounding box center [391, 112] width 11 height 12
click at [366, 106] on div "Liquid" at bounding box center [369, 116] width 276 height 21
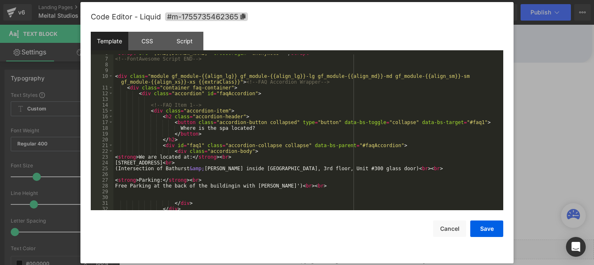
scroll to position [45, 0]
click at [117, 185] on div "< script src = "https://kit.fontawesome.com/ba29d9c31b.js" crossorigin = "anony…" at bounding box center [306, 134] width 387 height 168
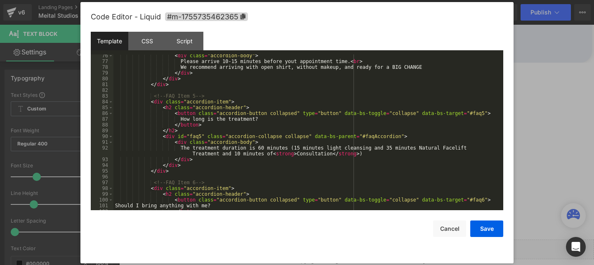
scroll to position [458, 0]
drag, startPoint x: 425, startPoint y: 148, endPoint x: 477, endPoint y: 149, distance: 51.6
click at [477, 149] on div "< div class = "accordion-body" > Please arrive 10-15 minutes before yout appoin…" at bounding box center [306, 137] width 387 height 168
click at [491, 231] on button "Save" at bounding box center [486, 229] width 33 height 17
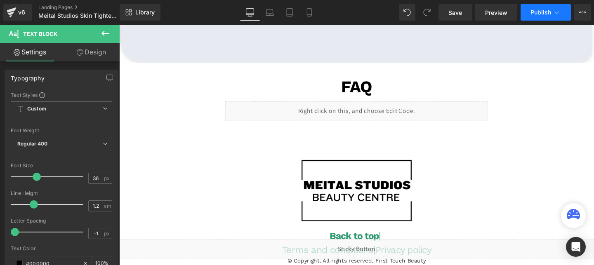
click at [530, 17] on button "Publish" at bounding box center [546, 12] width 50 height 17
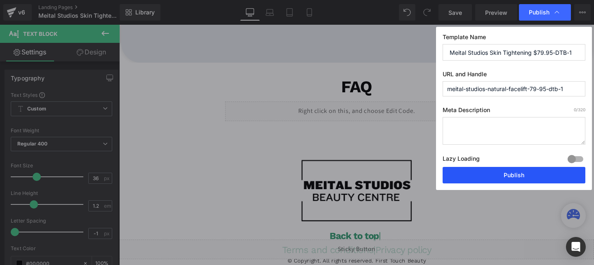
click at [499, 171] on button "Publish" at bounding box center [514, 175] width 143 height 17
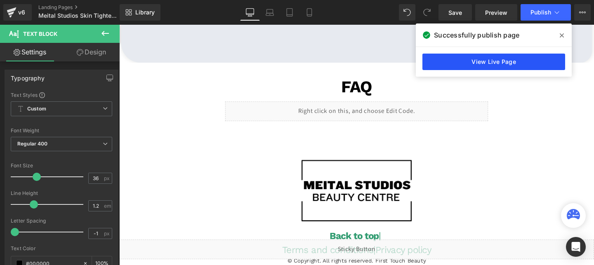
click at [440, 67] on link "View Live Page" at bounding box center [493, 62] width 143 height 17
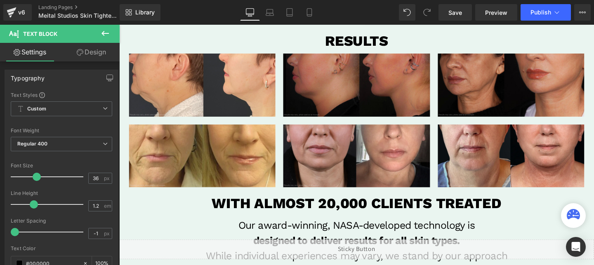
scroll to position [254, 0]
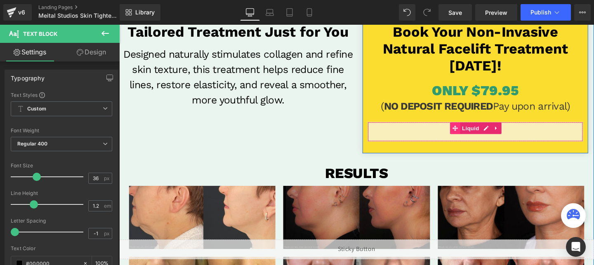
click at [471, 133] on icon at bounding box center [473, 134] width 6 height 6
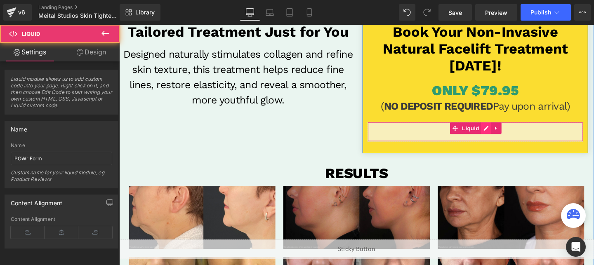
click at [507, 132] on div "Liquid" at bounding box center [493, 137] width 227 height 21
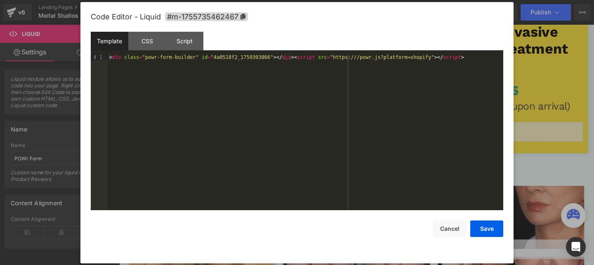
click at [207, 59] on div "< div class = "powr-form-builder" id = "4a0518f2_1759303866" > </ div > < scrip…" at bounding box center [306, 138] width 396 height 168
click at [479, 230] on button "Save" at bounding box center [486, 229] width 33 height 17
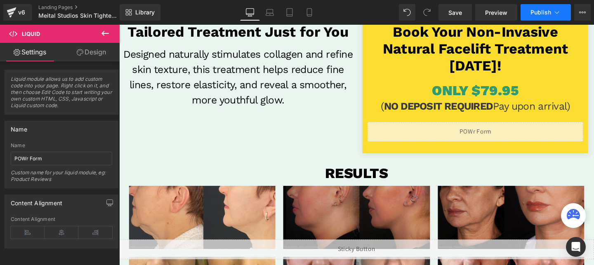
click at [533, 12] on span "Publish" at bounding box center [541, 12] width 21 height 7
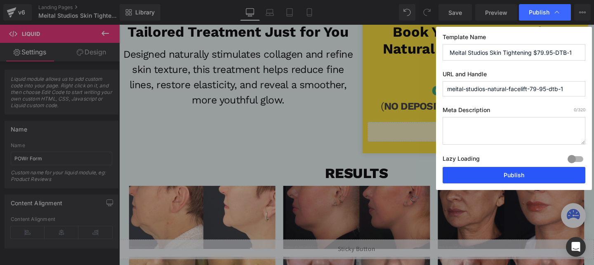
click at [507, 177] on button "Publish" at bounding box center [514, 175] width 143 height 17
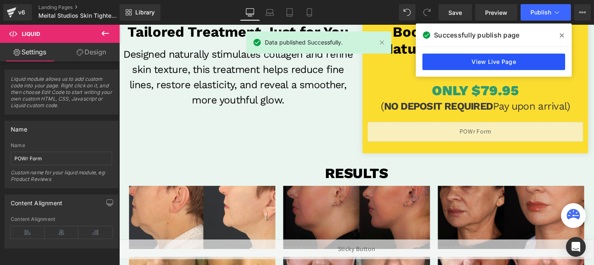
click at [472, 62] on link "View Live Page" at bounding box center [493, 62] width 143 height 17
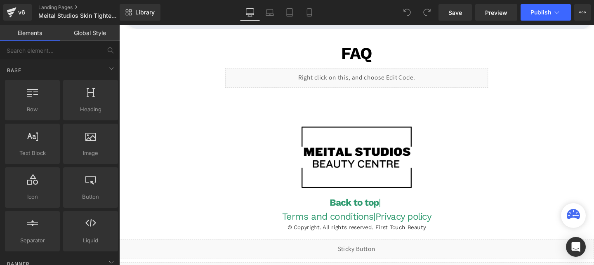
scroll to position [2049, 0]
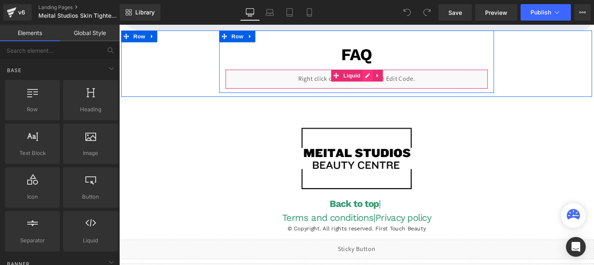
click at [382, 72] on div "Liquid" at bounding box center [369, 82] width 276 height 21
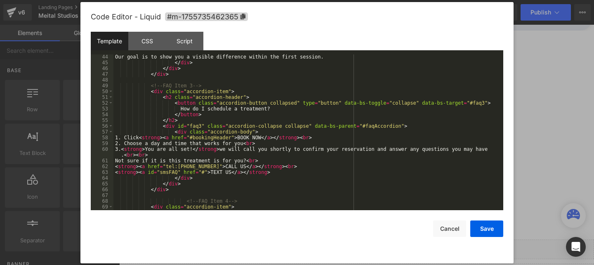
scroll to position [266, 0]
drag, startPoint x: 208, startPoint y: 165, endPoint x: 178, endPoint y: 168, distance: 29.8
click at [178, 168] on div "Our goal is to show you a visible difference within the first session. </ div >…" at bounding box center [306, 138] width 387 height 168
click at [206, 167] on div "Our goal is to show you a visible difference within the first session. </ div >…" at bounding box center [306, 138] width 387 height 168
click at [489, 224] on button "Save" at bounding box center [486, 229] width 33 height 17
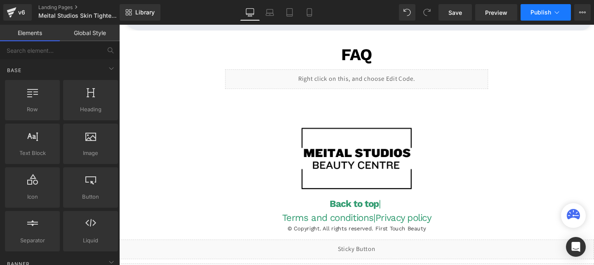
click at [526, 13] on button "Publish" at bounding box center [546, 12] width 50 height 17
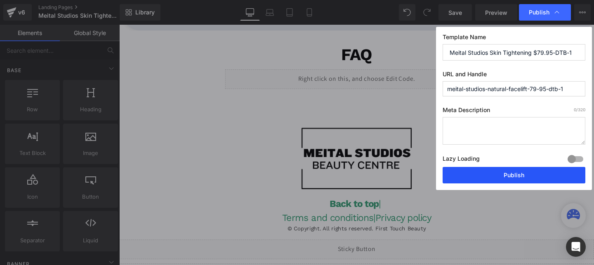
click at [483, 172] on button "Publish" at bounding box center [514, 175] width 143 height 17
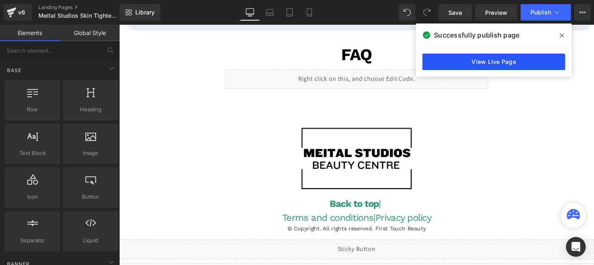
click at [470, 59] on link "View Live Page" at bounding box center [493, 62] width 143 height 17
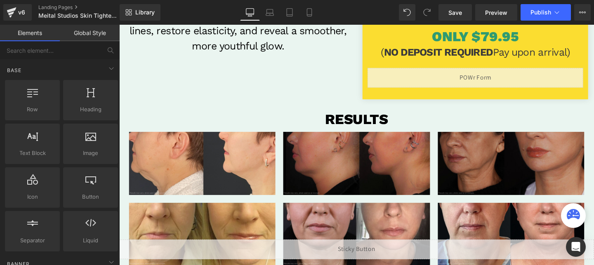
scroll to position [280, 0]
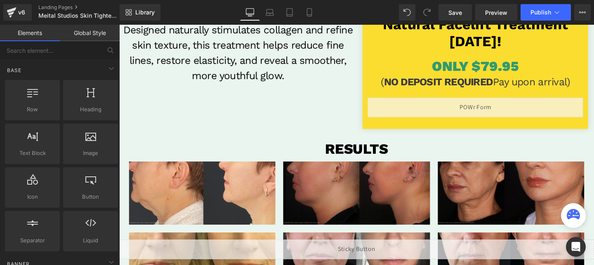
click at [494, 117] on div "Liquid" at bounding box center [493, 111] width 227 height 21
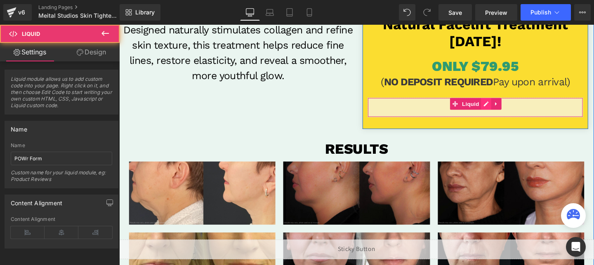
click at [502, 111] on div "Liquid" at bounding box center [493, 111] width 227 height 21
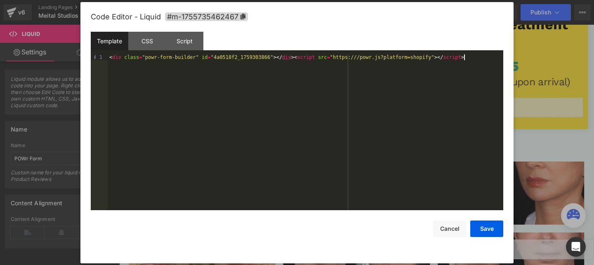
click at [316, 63] on div "< div class = "powr-form-builder" id = "4a0518f2_1759303866" > </ div > < scrip…" at bounding box center [306, 138] width 396 height 168
click at [495, 231] on button "Save" at bounding box center [486, 229] width 33 height 17
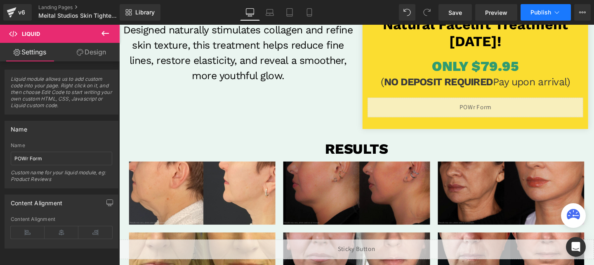
click at [539, 17] on button "Publish" at bounding box center [546, 12] width 50 height 17
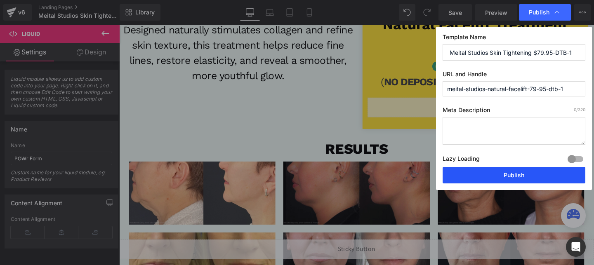
click at [515, 179] on button "Publish" at bounding box center [514, 175] width 143 height 17
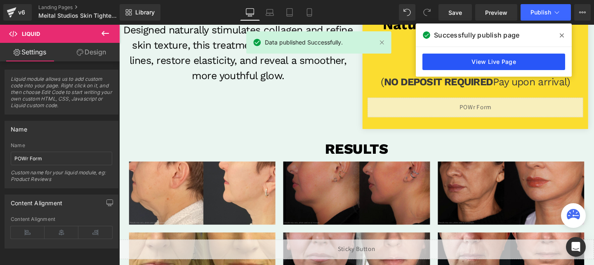
click at [498, 59] on link "View Live Page" at bounding box center [493, 62] width 143 height 17
